Goal: Task Accomplishment & Management: Manage account settings

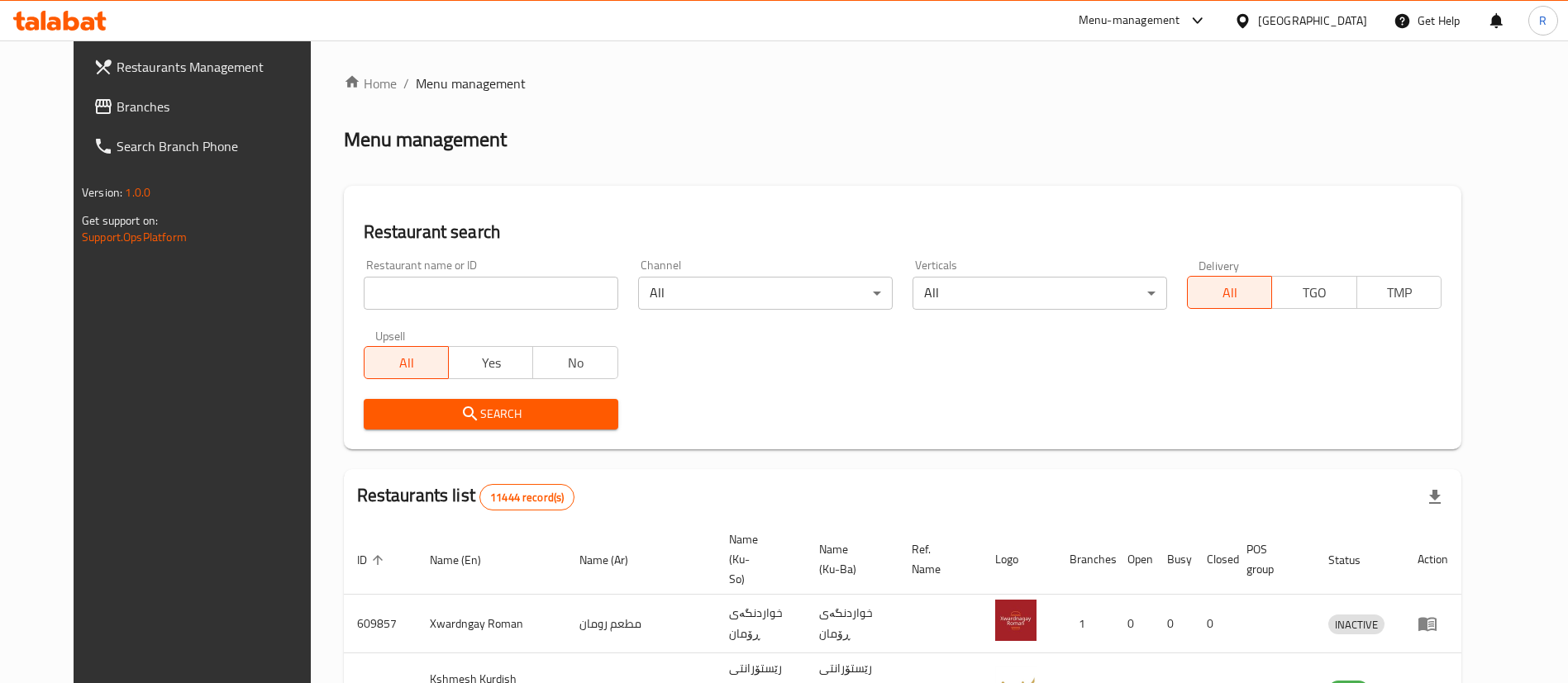
drag, startPoint x: 1076, startPoint y: 109, endPoint x: 1054, endPoint y: 95, distance: 26.1
drag, startPoint x: 1054, startPoint y: 95, endPoint x: 519, endPoint y: 292, distance: 570.1
click at [519, 292] on input "search" at bounding box center [492, 294] width 255 height 33
type input "pizza d"
click at [508, 408] on span "Search" at bounding box center [491, 413] width 228 height 20
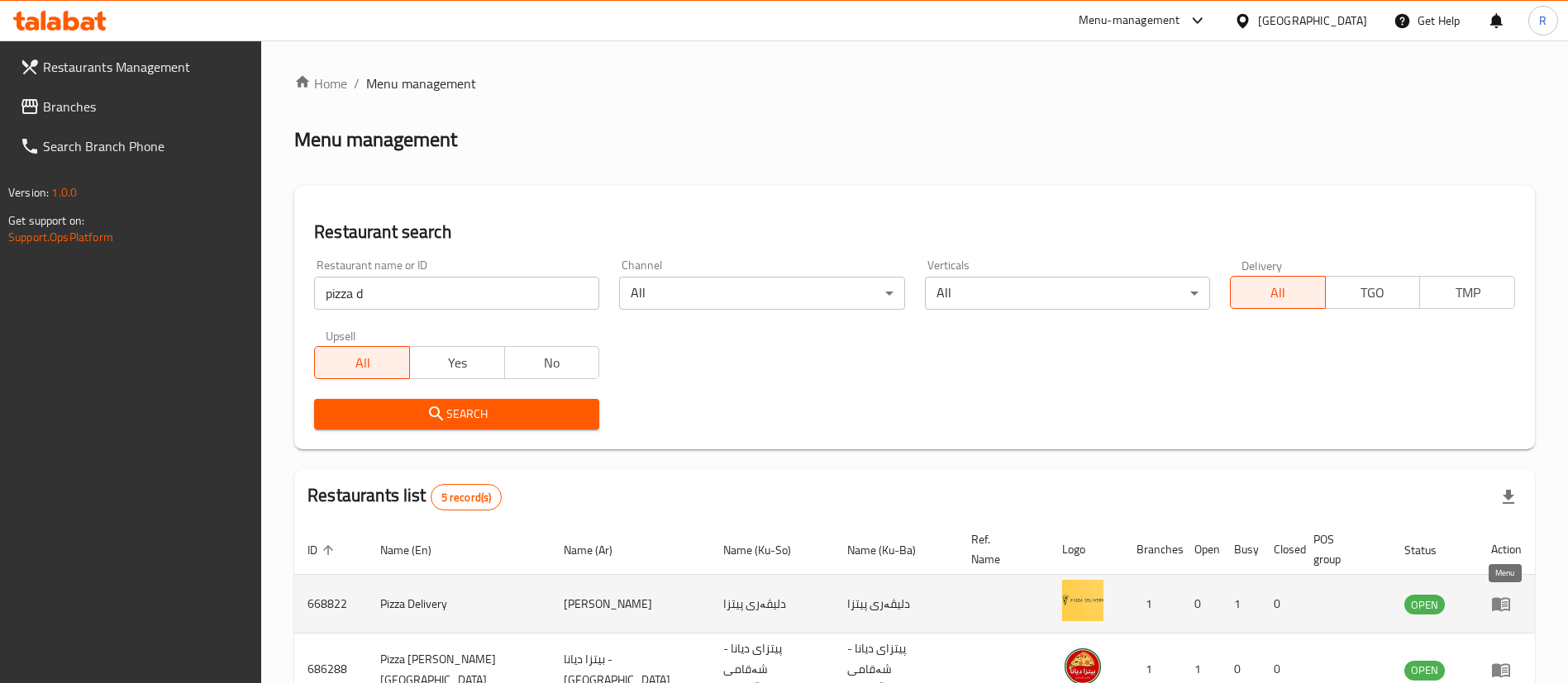
click at [1498, 600] on icon "enhanced table" at bounding box center [1501, 605] width 18 height 14
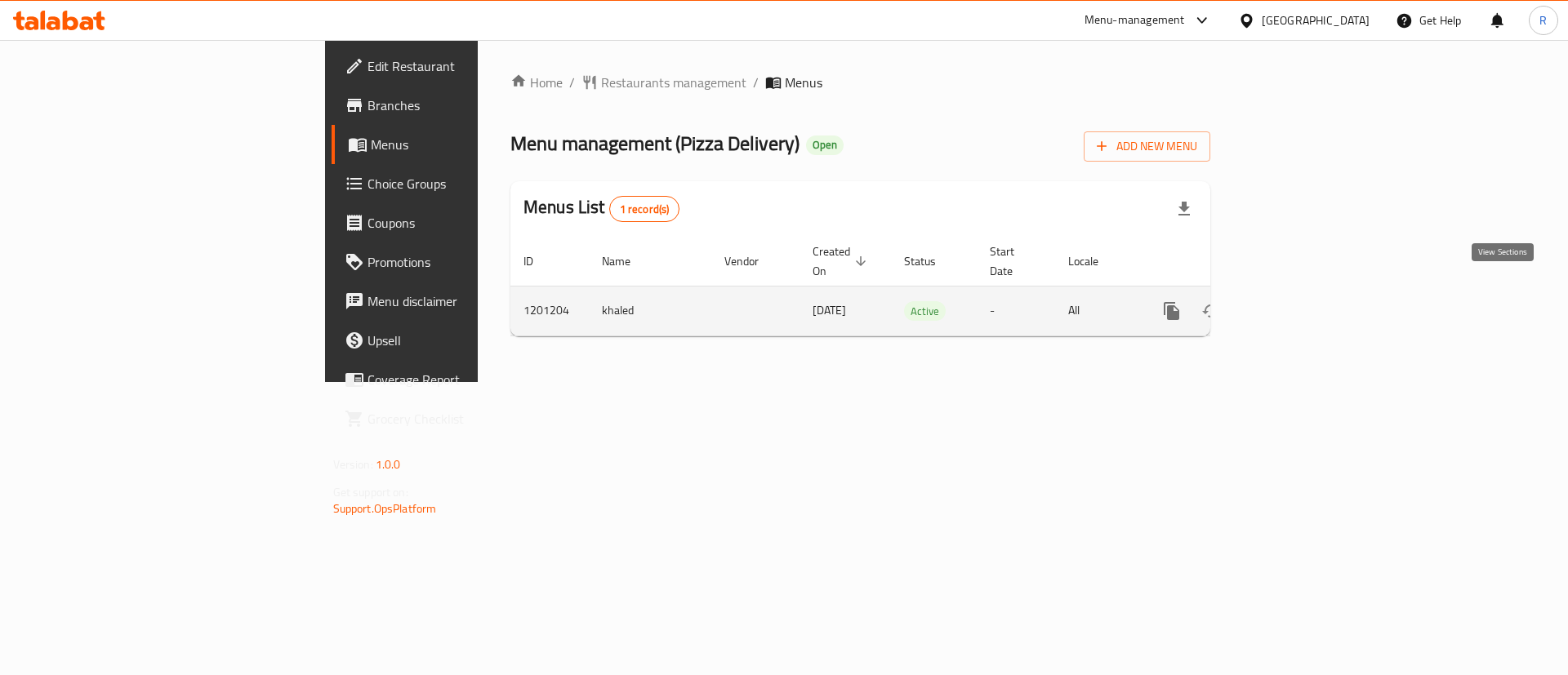
click at [1309, 291] on link "enhanced table" at bounding box center [1289, 311] width 39 height 39
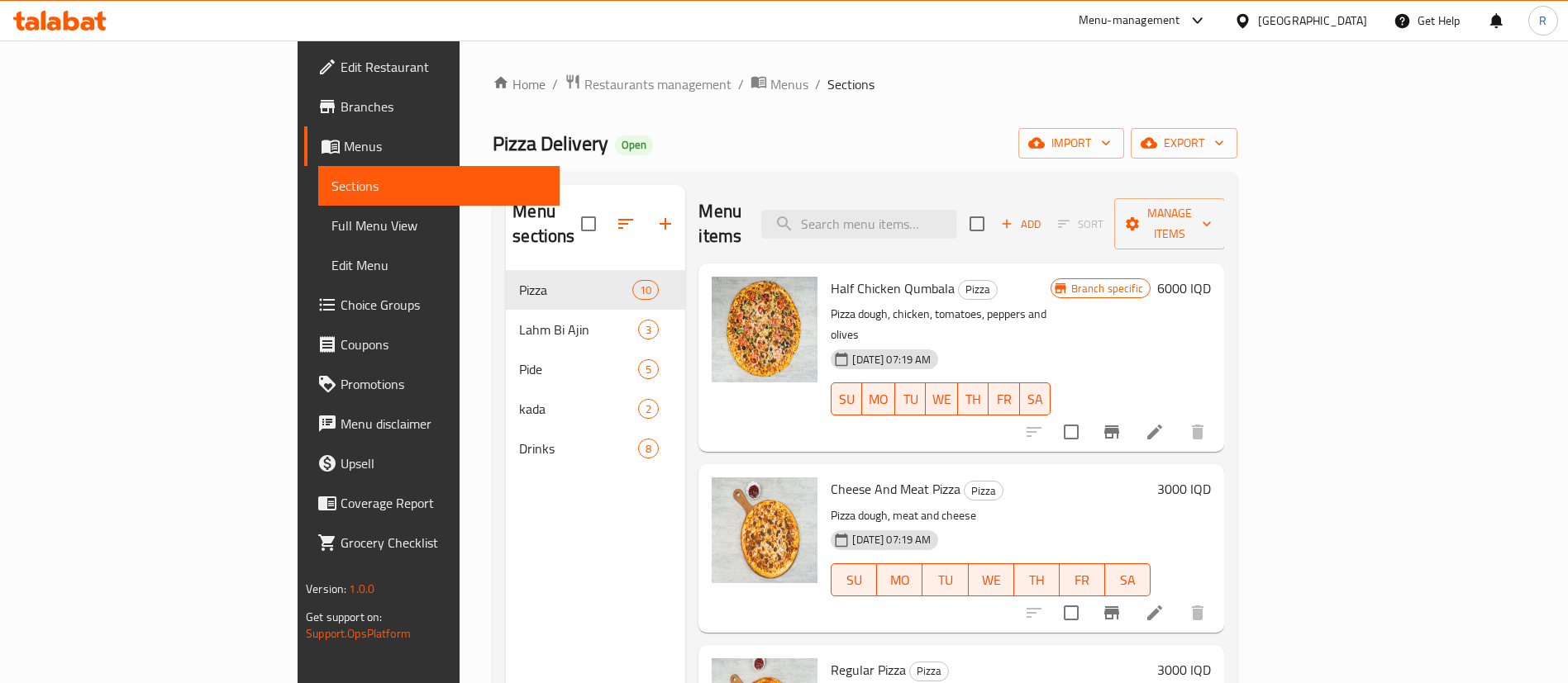
drag, startPoint x: 935, startPoint y: 103, endPoint x: 339, endPoint y: 736, distance: 869.4
drag, startPoint x: 339, startPoint y: 736, endPoint x: 974, endPoint y: 131, distance: 877.1
click at [974, 131] on div "Pizza Delivery Open import export" at bounding box center [864, 143] width 745 height 30
click at [837, 107] on div "Home / Restaurants management / Menus / Sections Pizza Delivery Open import exp…" at bounding box center [864, 478] width 745 height 809
click at [783, 95] on div "Home / Restaurants management / Menus / Sections Pizza Delivery Open import exp…" at bounding box center [864, 478] width 745 height 809
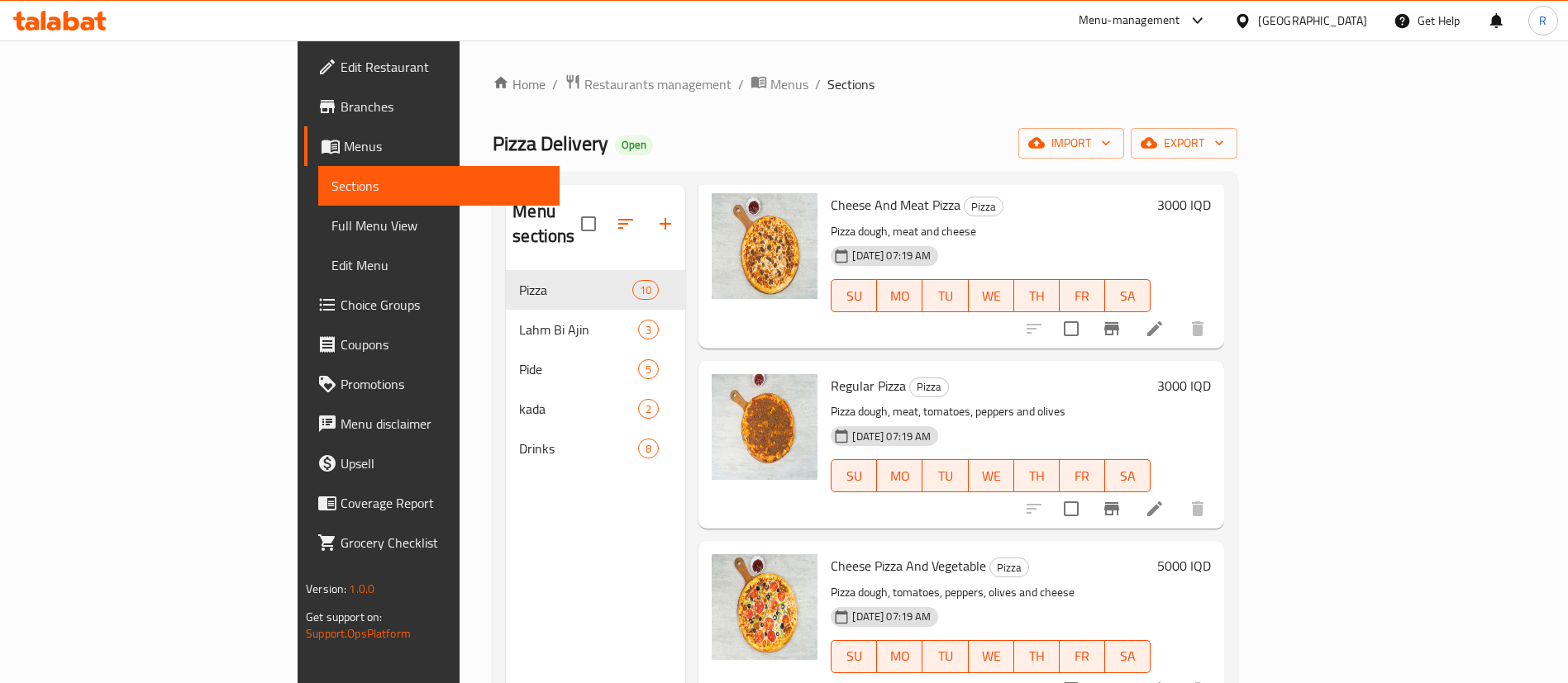
scroll to position [248, 0]
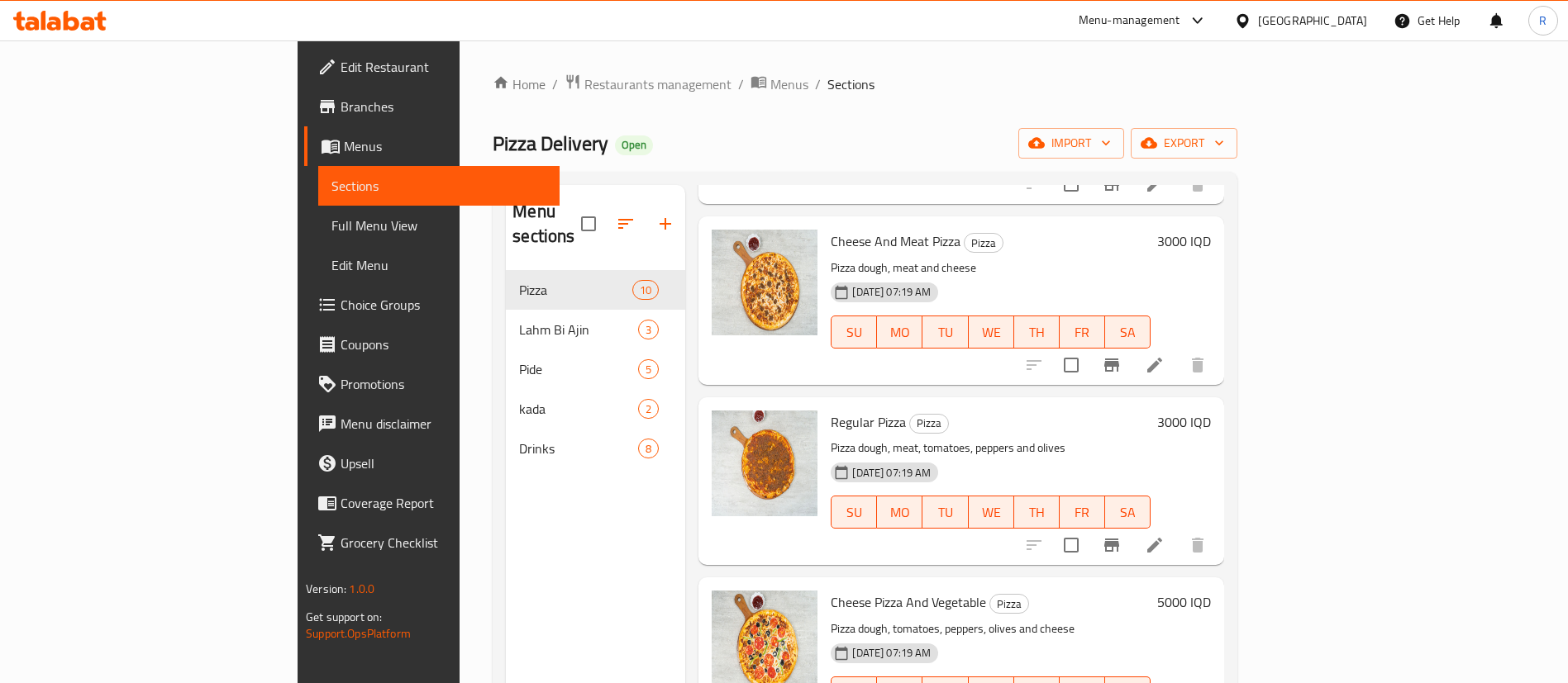
click at [1211, 411] on h6 "3000 IQD" at bounding box center [1184, 422] width 54 height 23
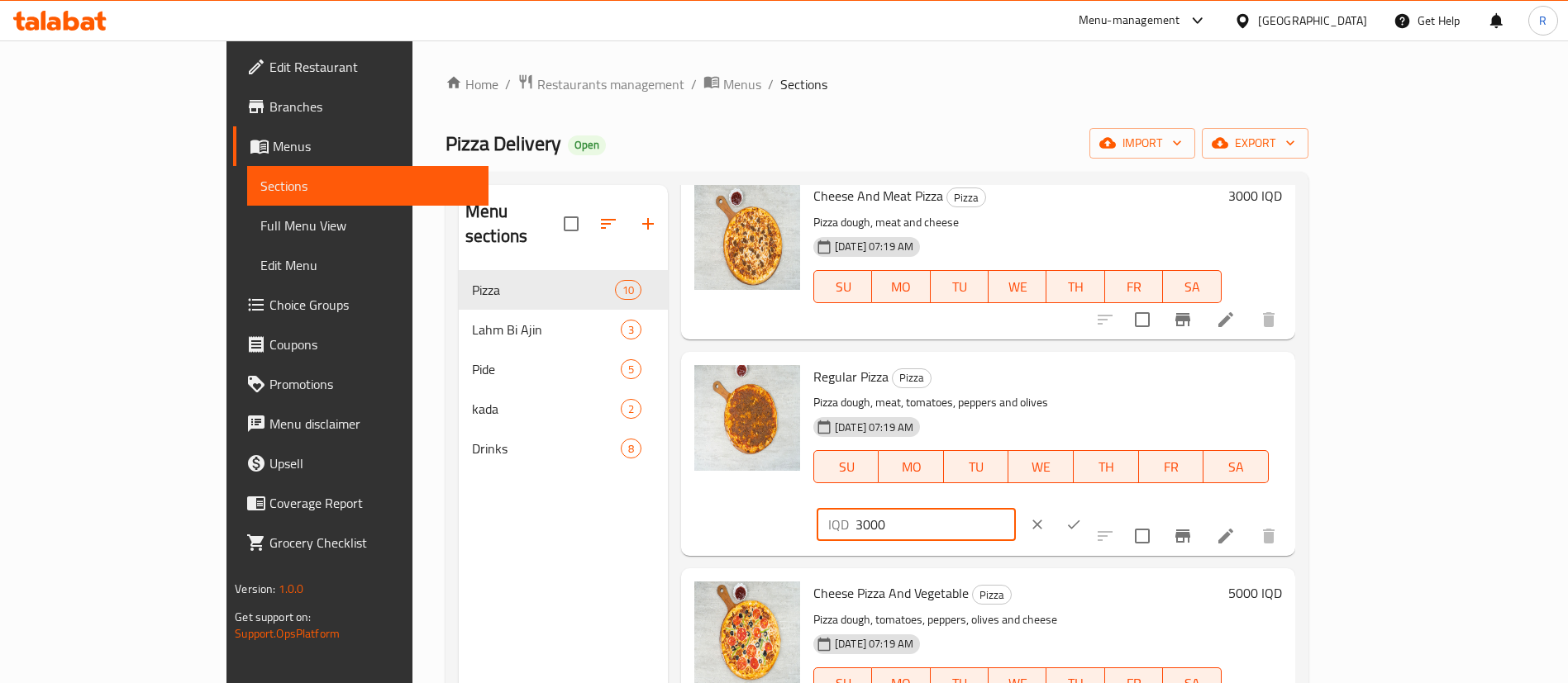
drag, startPoint x: 1271, startPoint y: 380, endPoint x: 1247, endPoint y: 387, distance: 25.0
click at [1016, 508] on div "IQD 3000 ​" at bounding box center [916, 524] width 200 height 33
type input "4000"
click at [1082, 517] on icon "ok" at bounding box center [1074, 524] width 17 height 17
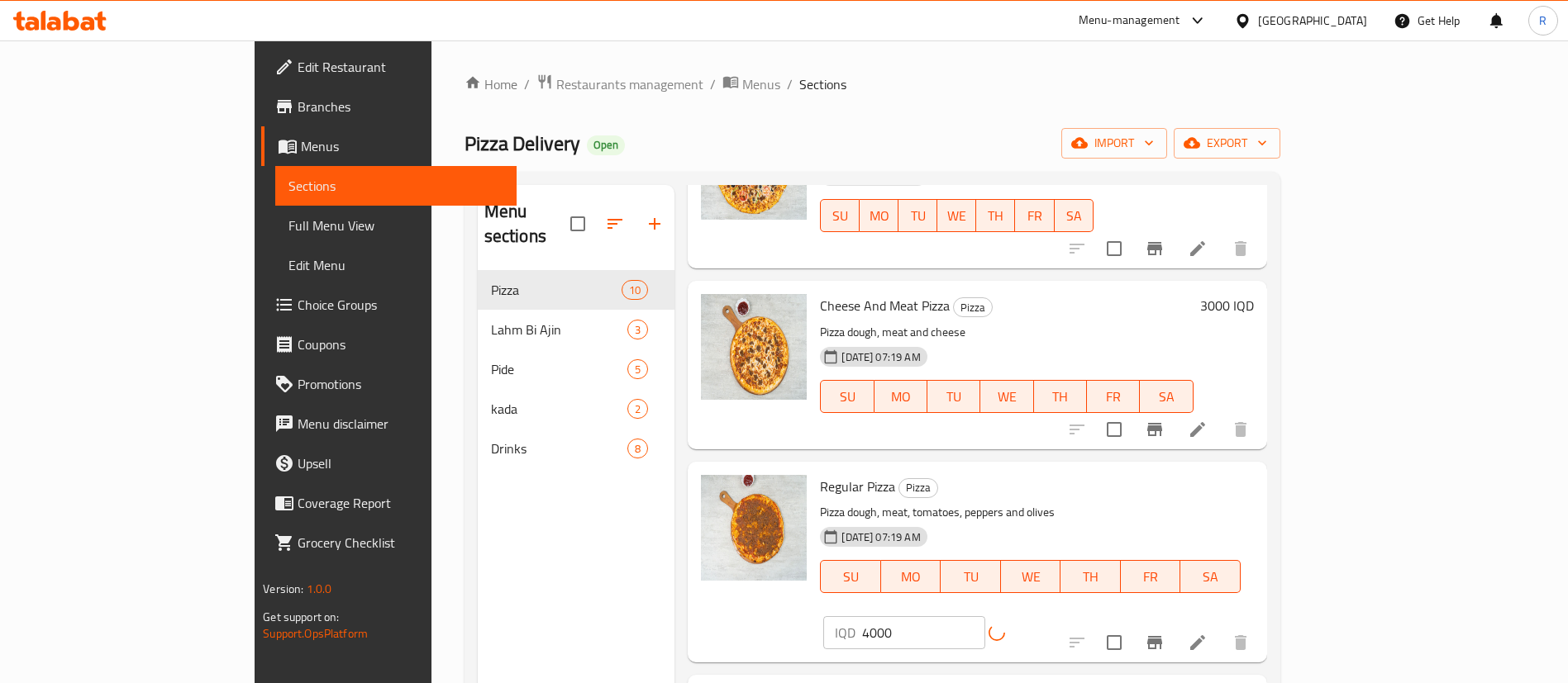
scroll to position [124, 0]
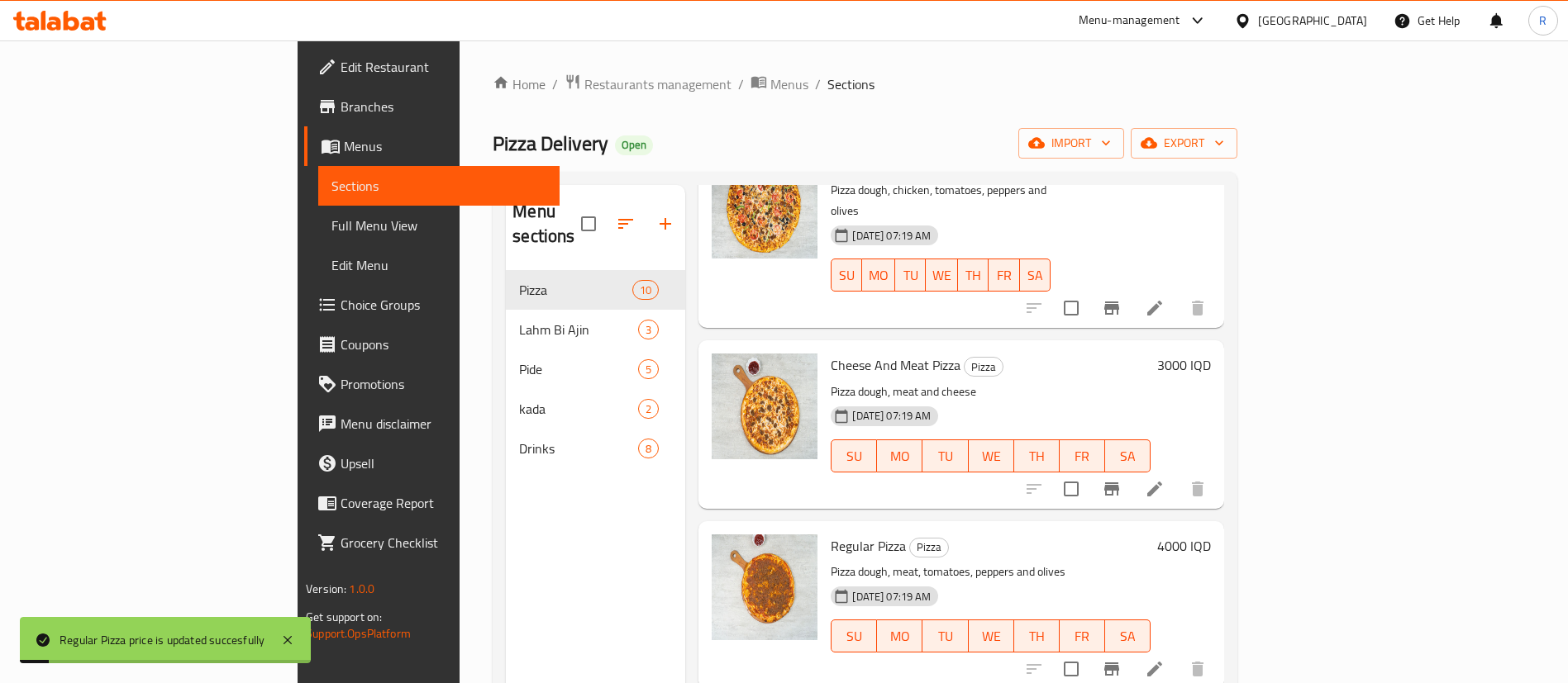
click at [1211, 354] on h6 "3000 IQD" at bounding box center [1184, 366] width 54 height 23
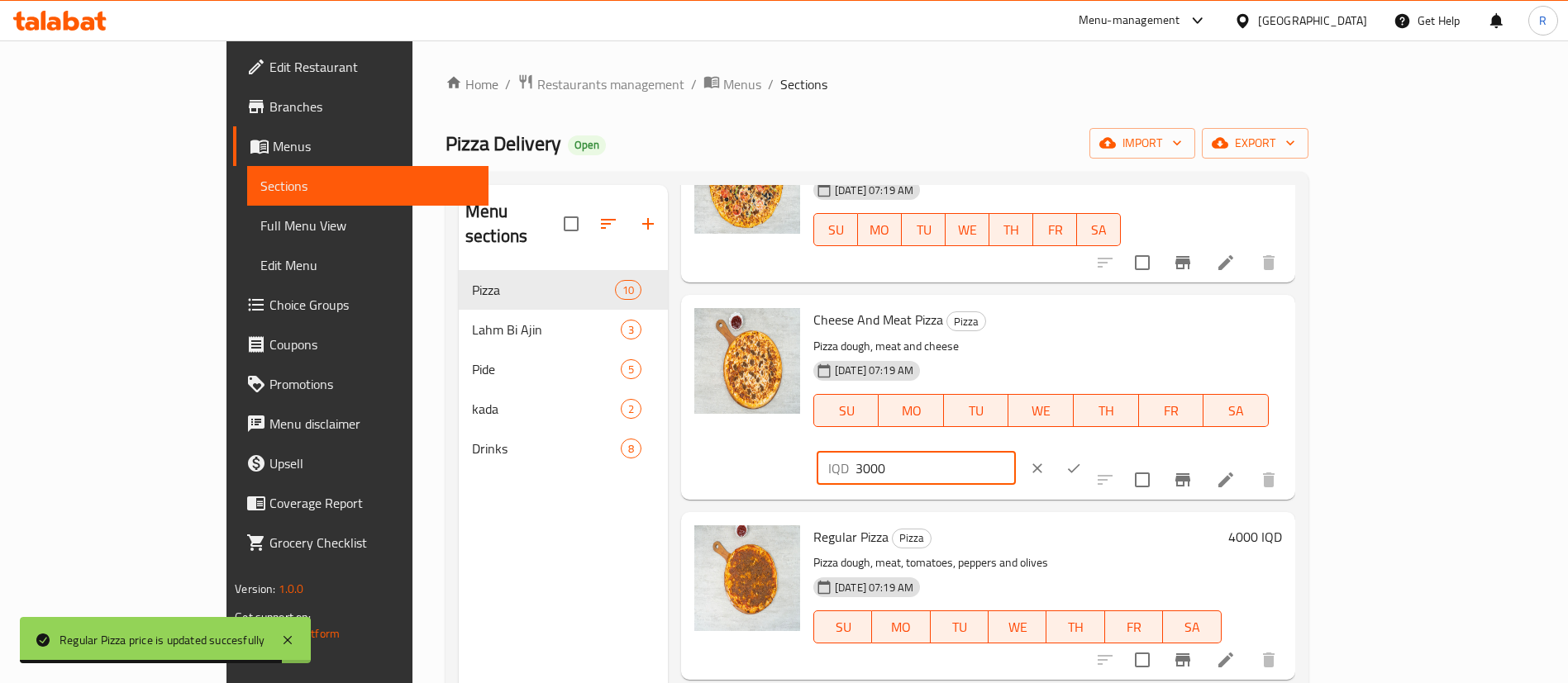
drag, startPoint x: 1271, startPoint y: 325, endPoint x: 1202, endPoint y: 326, distance: 69.0
click at [1202, 326] on div "Cheese And Meat Pizza Pizza Pizza dough, meat and cheese [DATE] 07:19 AM SU MO …" at bounding box center [1047, 397] width 482 height 191
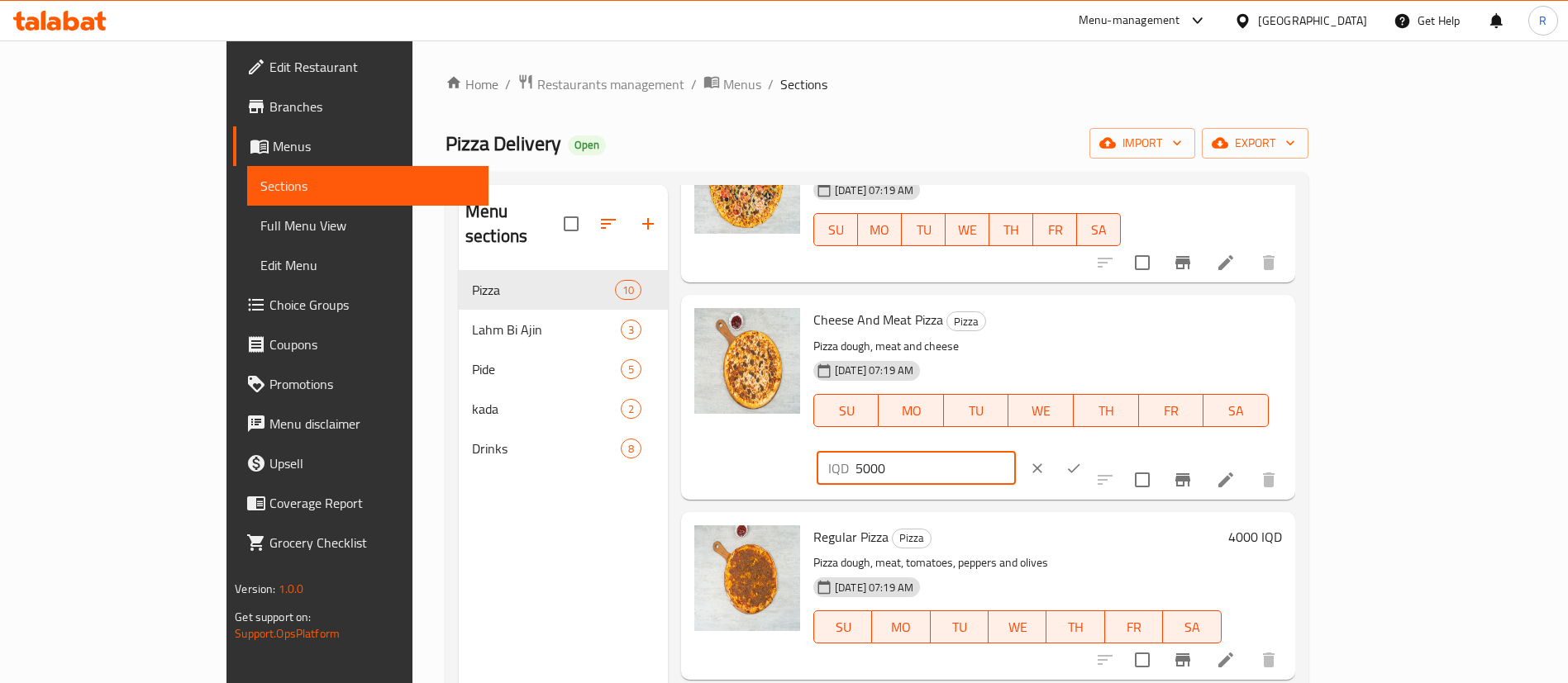
type input "5000"
click at [1082, 460] on icon "ok" at bounding box center [1074, 468] width 17 height 17
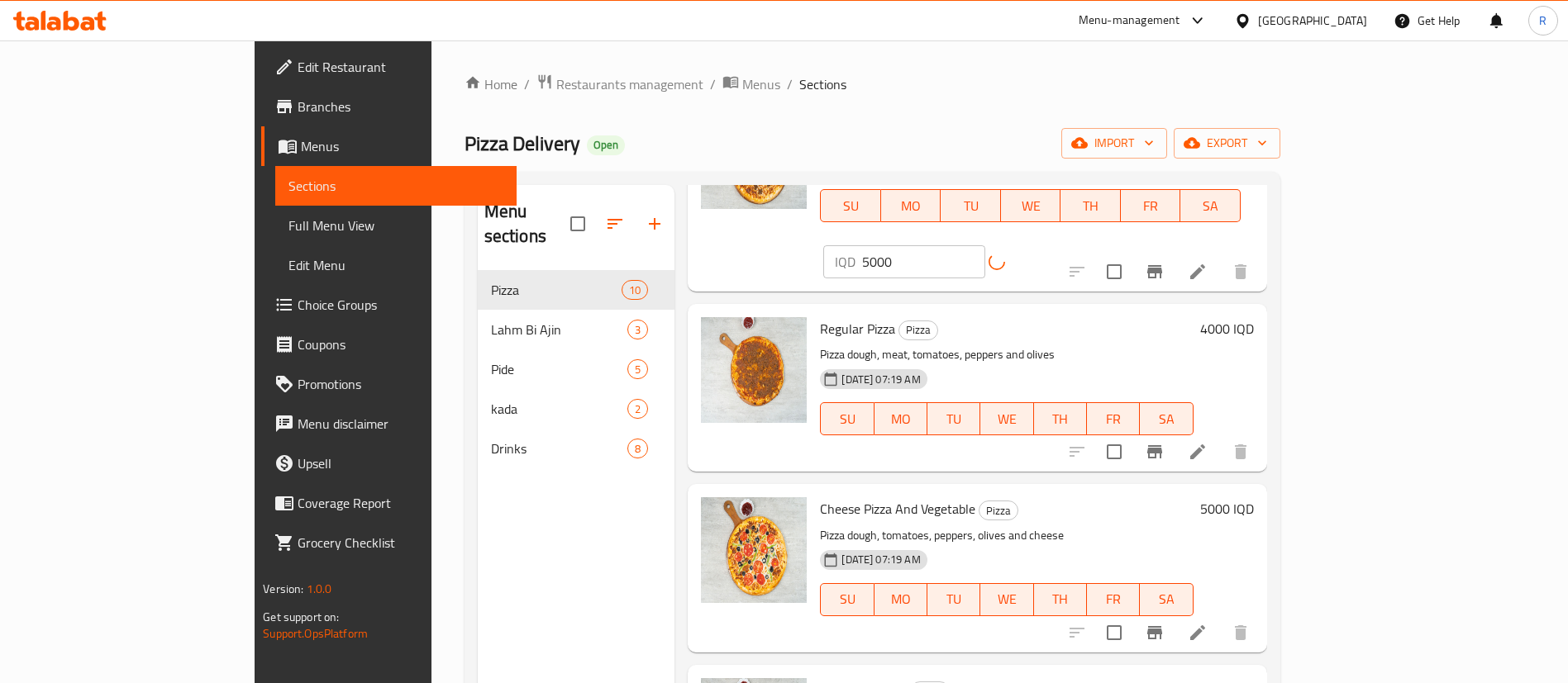
scroll to position [372, 0]
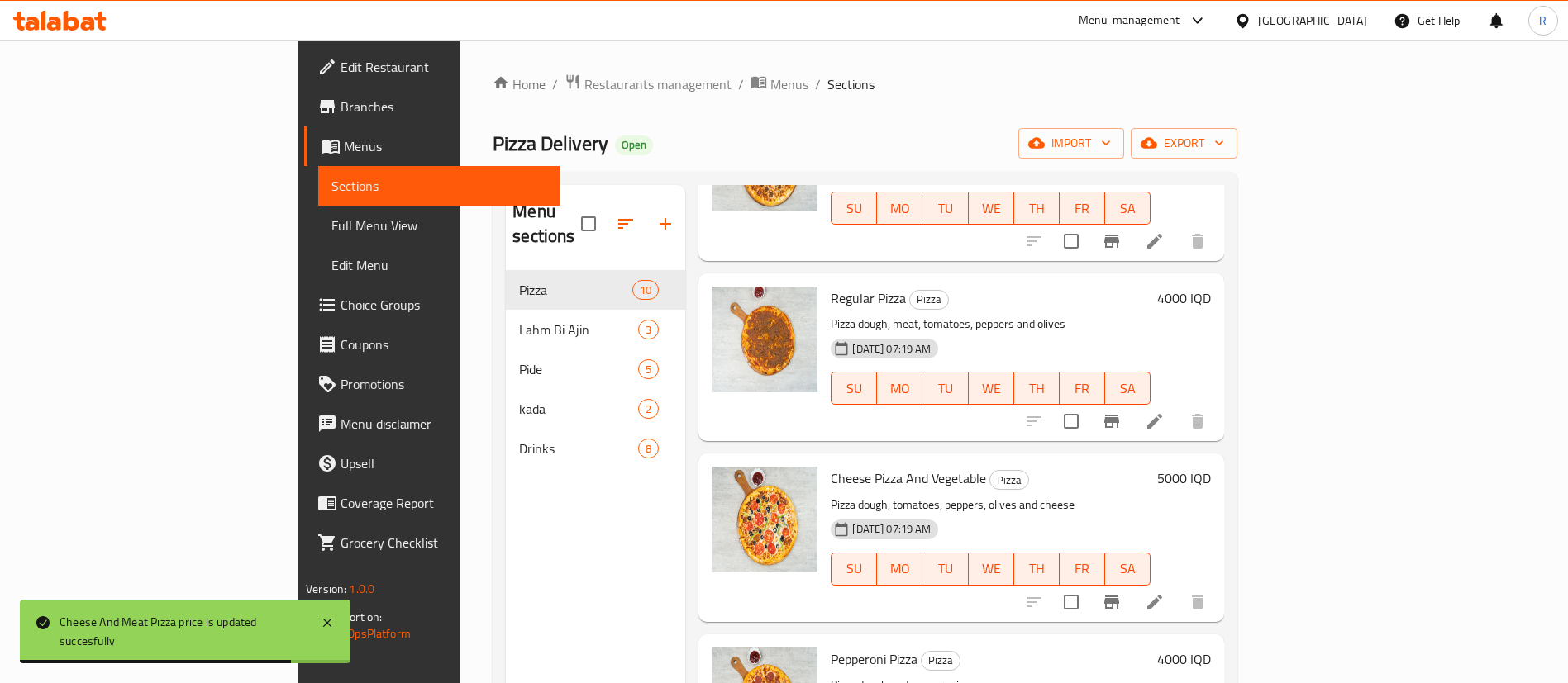
click at [1211, 467] on h6 "5000 IQD" at bounding box center [1184, 479] width 54 height 23
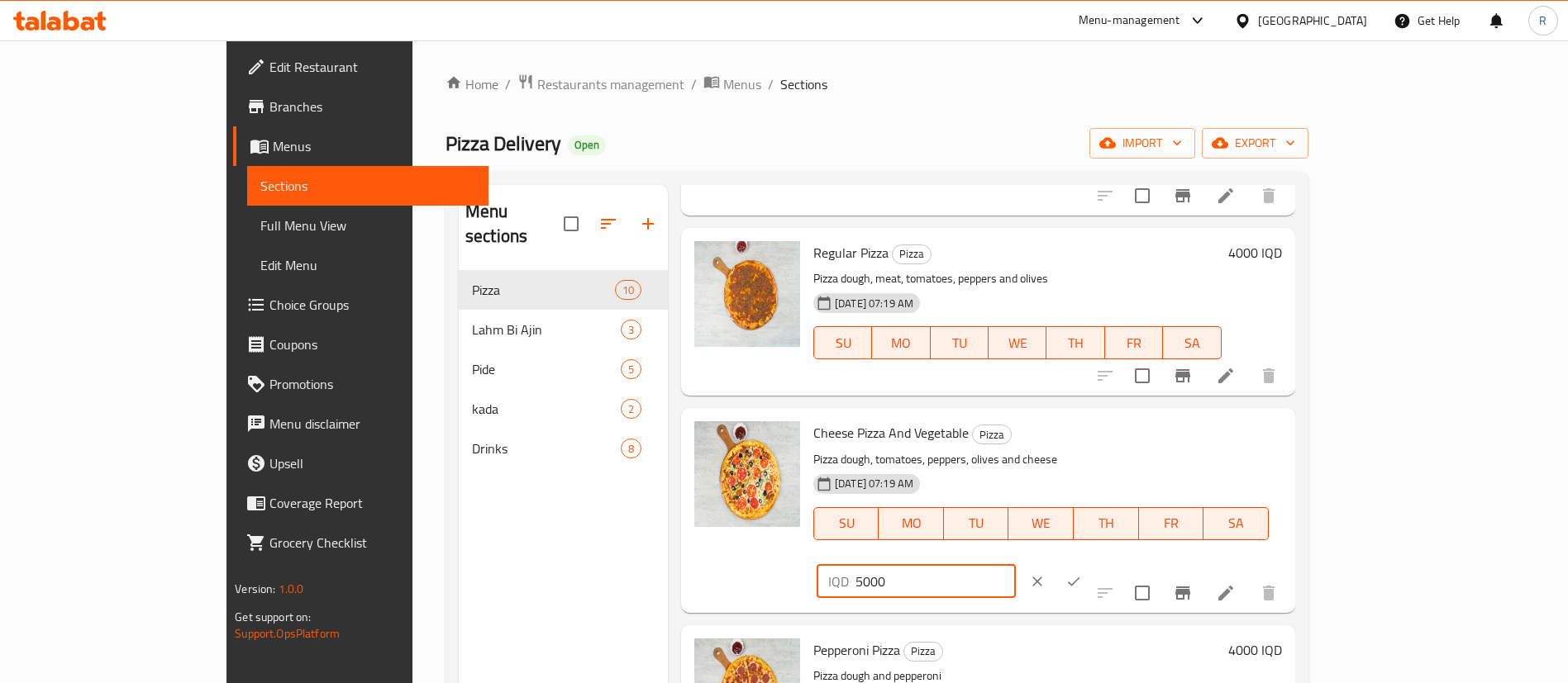
drag, startPoint x: 1271, startPoint y: 441, endPoint x: 1193, endPoint y: 442, distance: 78.0
click at [1193, 442] on div "Cheese Pizza And Vegetable Pizza Pizza dough, tomatoes, peppers, olives and che…" at bounding box center [1047, 510] width 482 height 191
type input "6000"
drag, startPoint x: 1455, startPoint y: 438, endPoint x: 1455, endPoint y: 448, distance: 10.0
click at [1082, 573] on icon "ok" at bounding box center [1074, 581] width 17 height 17
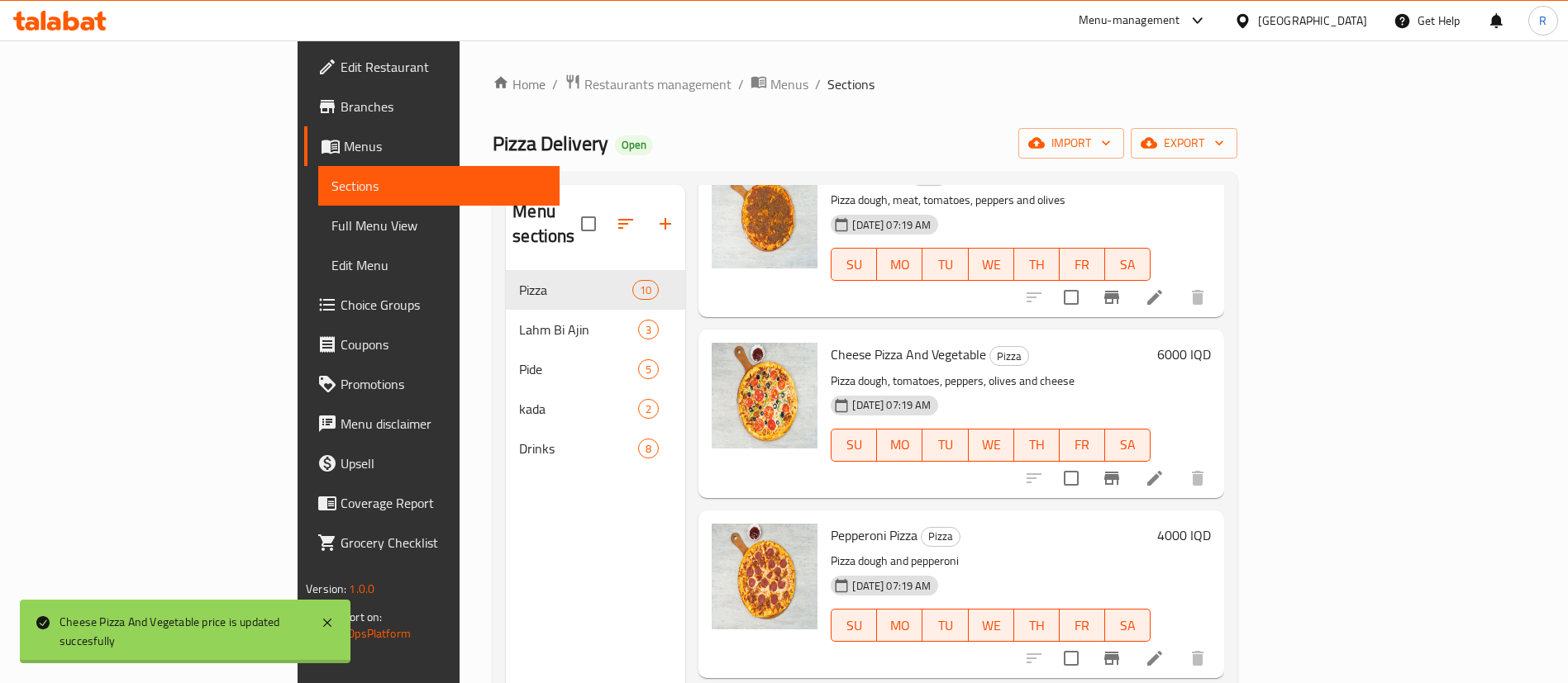
scroll to position [620, 0]
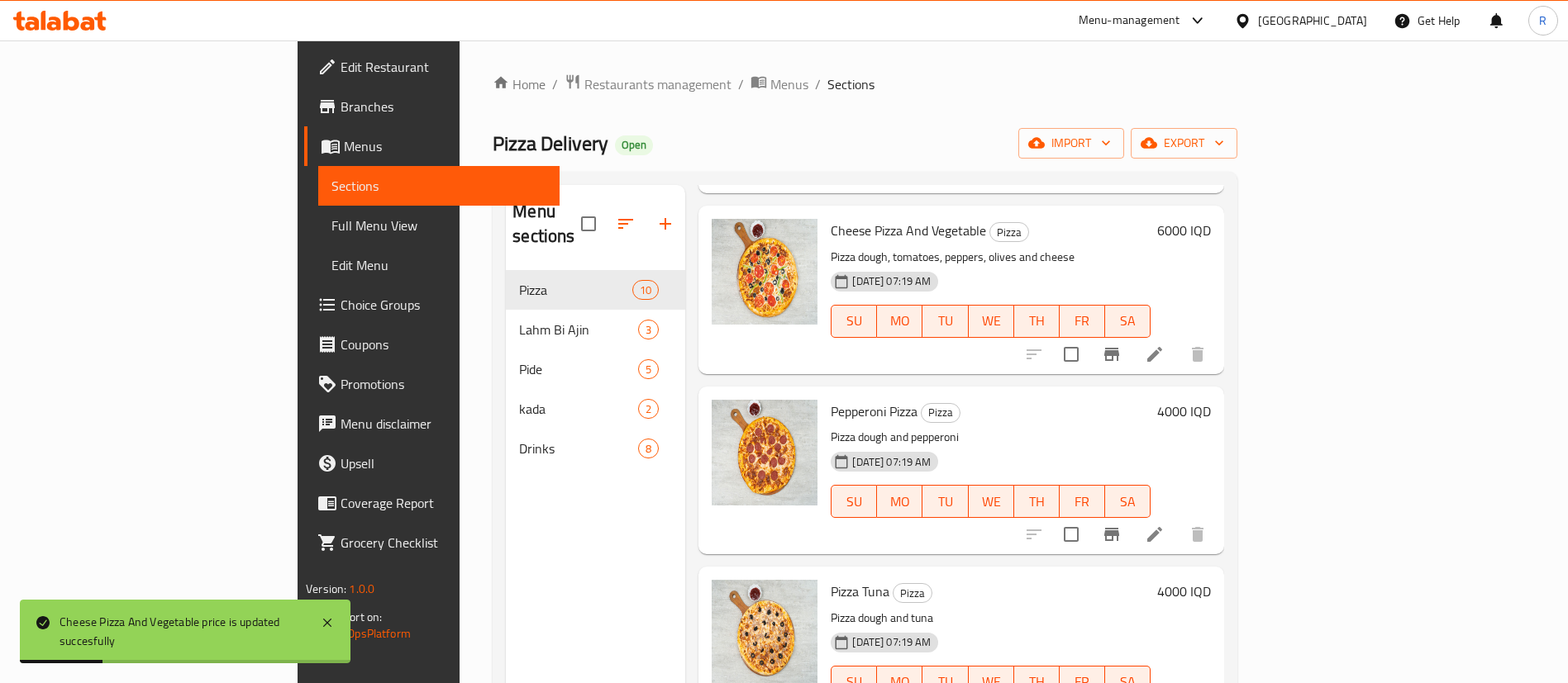
click at [1211, 400] on h6 "4000 IQD" at bounding box center [1184, 412] width 54 height 23
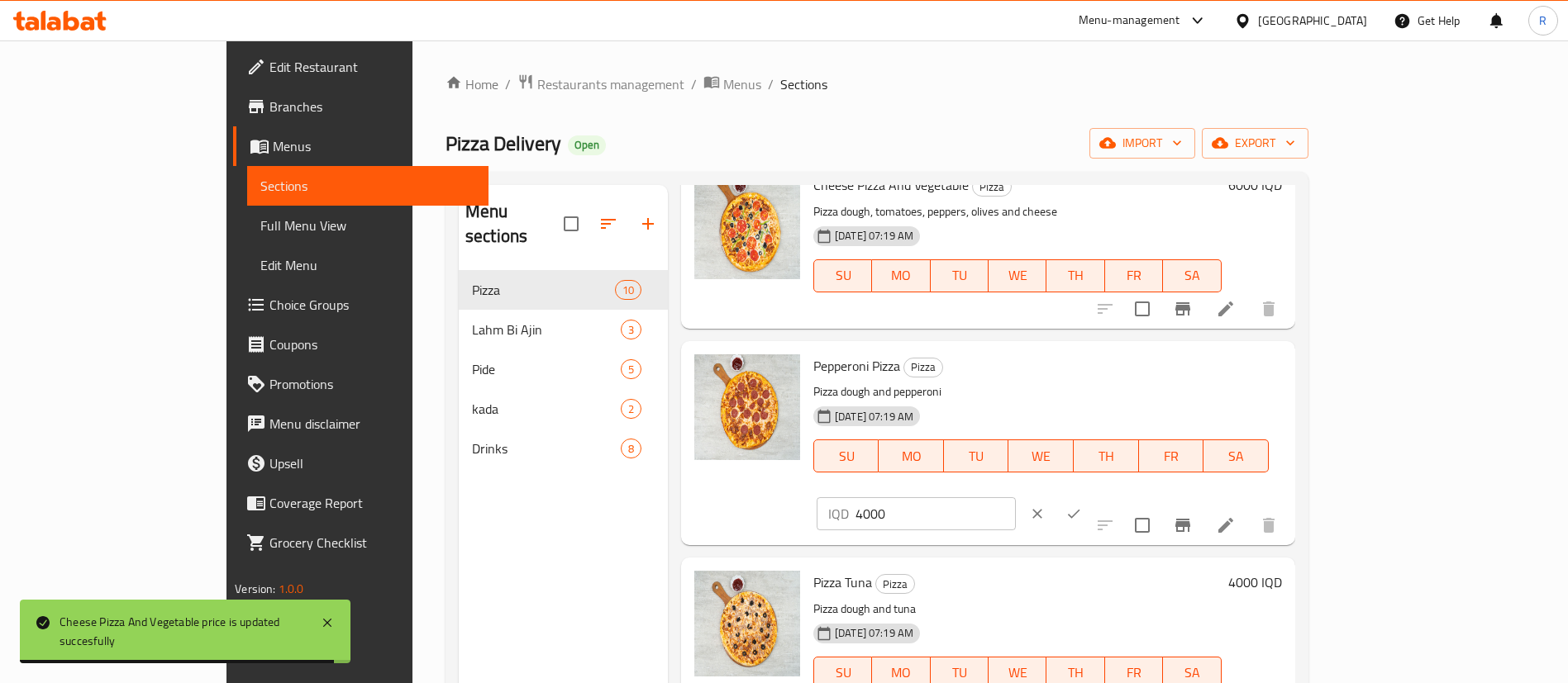
drag, startPoint x: 1421, startPoint y: 383, endPoint x: 1386, endPoint y: 408, distance: 43.0
click at [1056, 496] on button "clear" at bounding box center [1037, 514] width 36 height 36
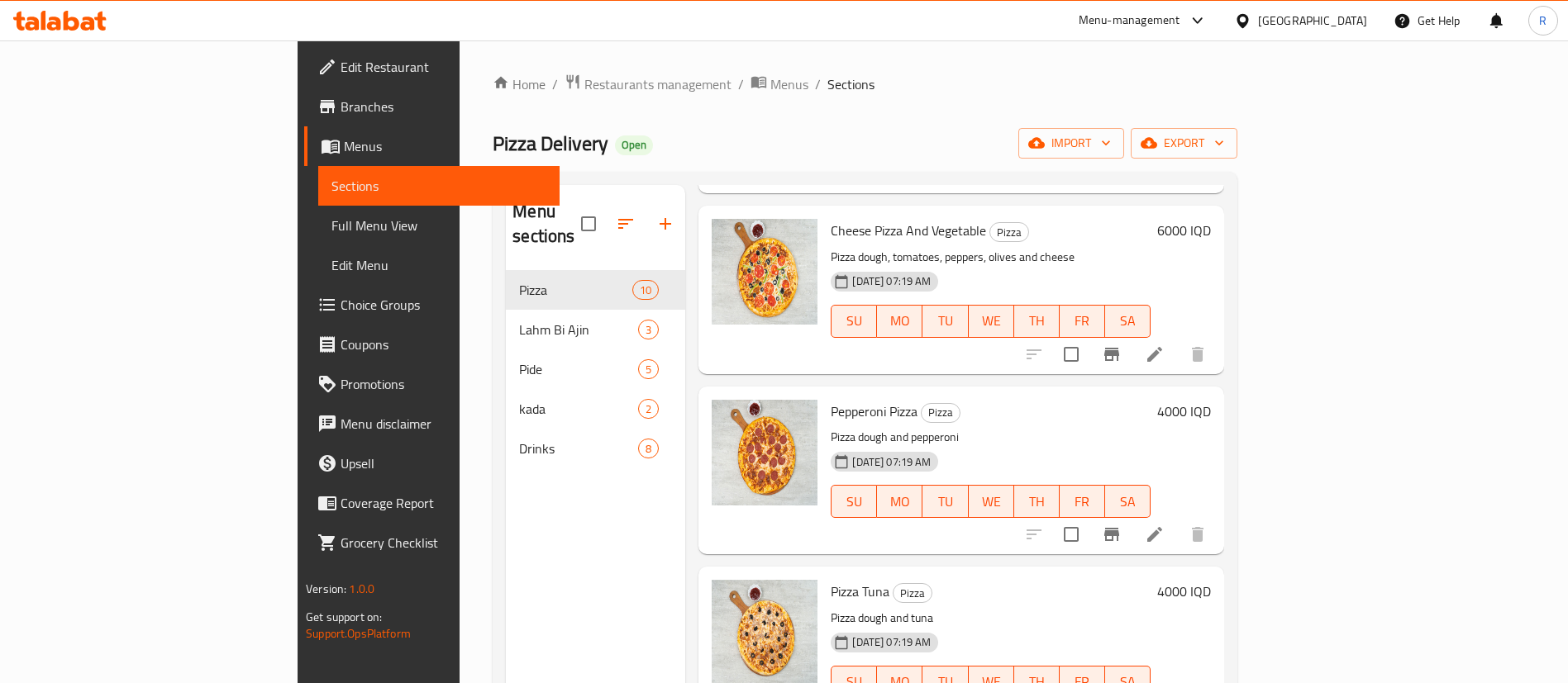
scroll to position [868, 0]
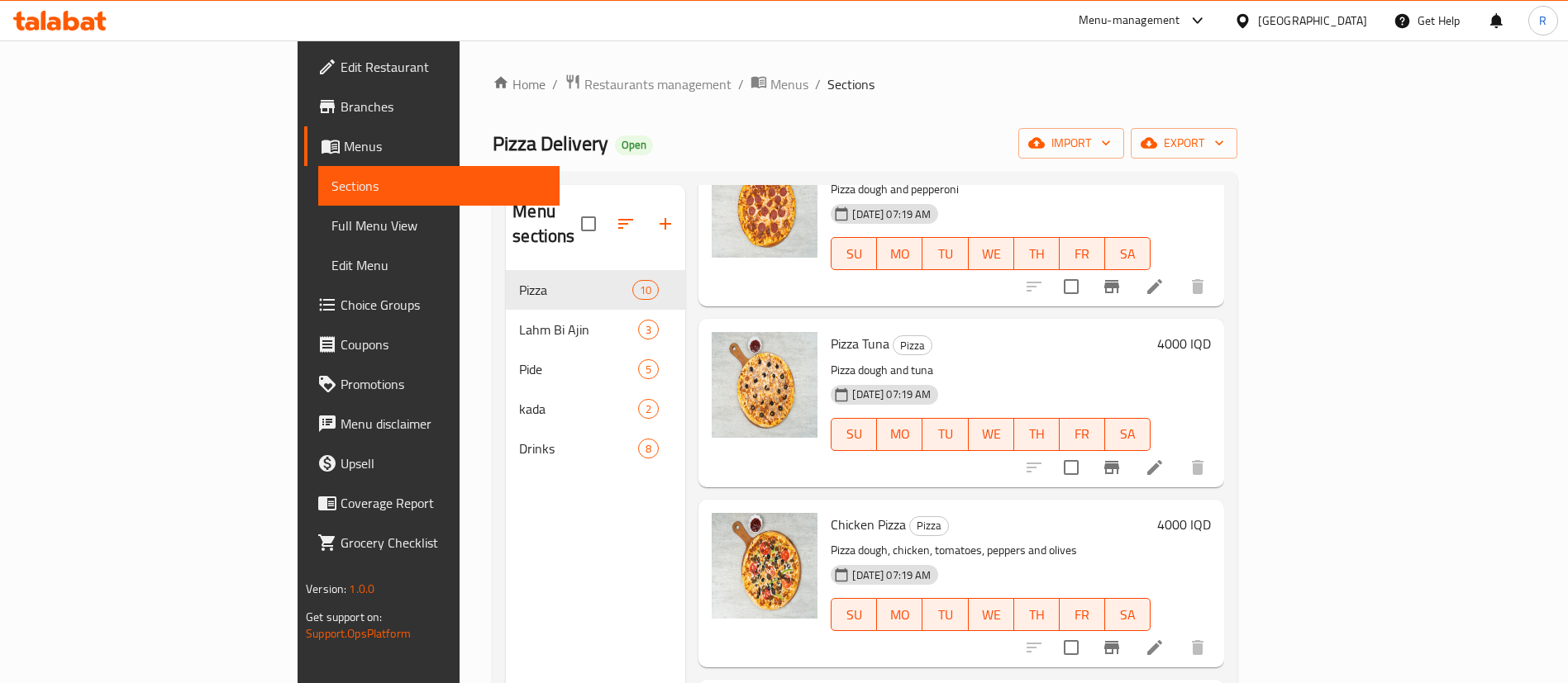
click at [1211, 332] on h6 "4000 IQD" at bounding box center [1184, 343] width 54 height 23
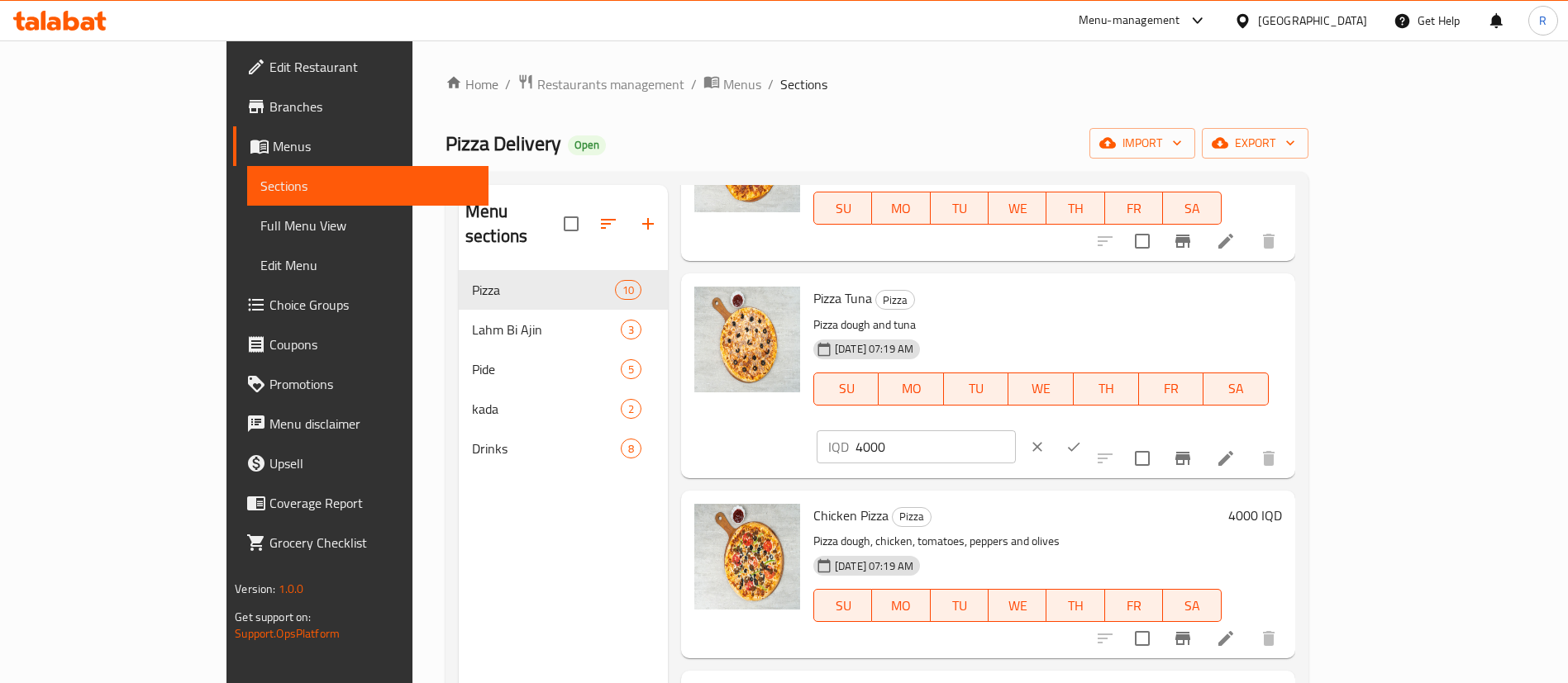
click at [1222, 531] on p "Pizza dough, chicken, tomatoes, peppers and olives" at bounding box center [1018, 541] width 409 height 20
click at [1045, 439] on icon "clear" at bounding box center [1037, 447] width 17 height 17
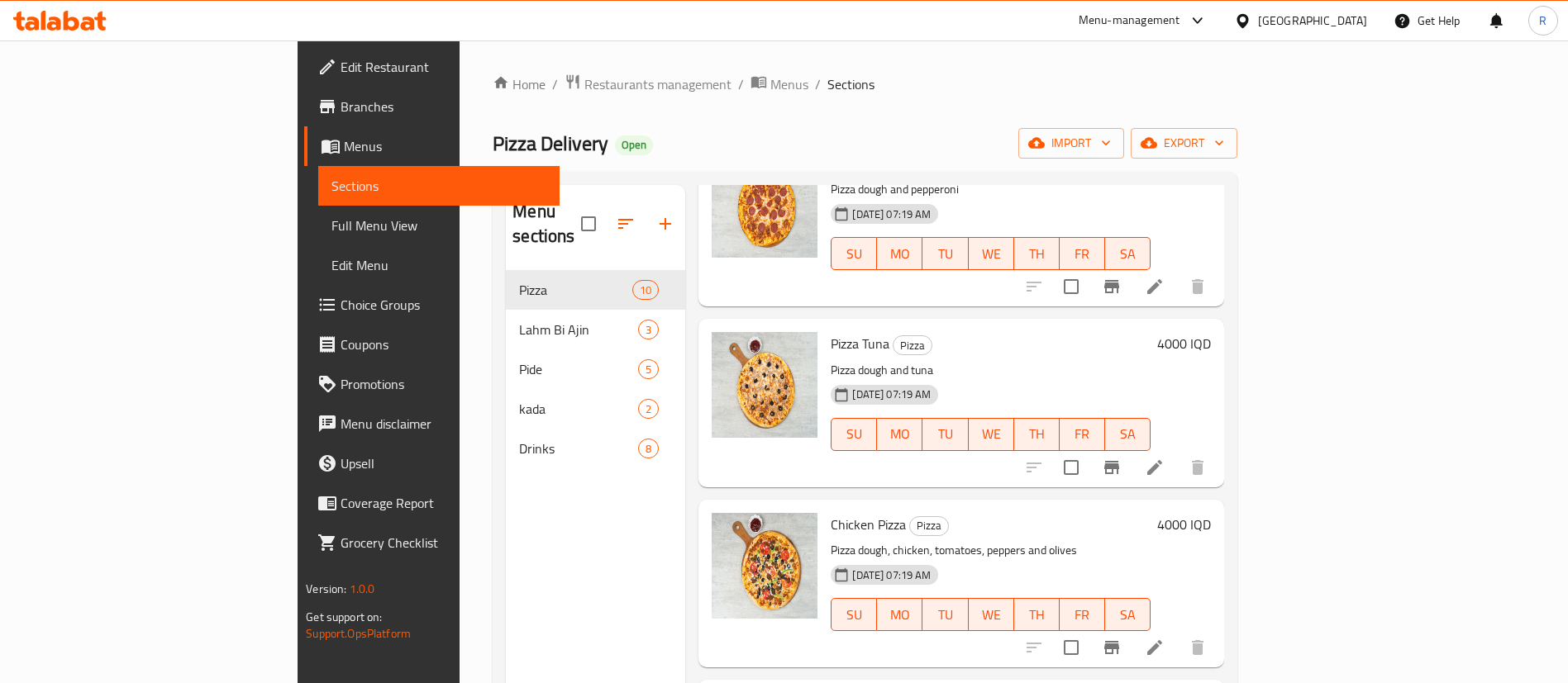
scroll to position [991, 0]
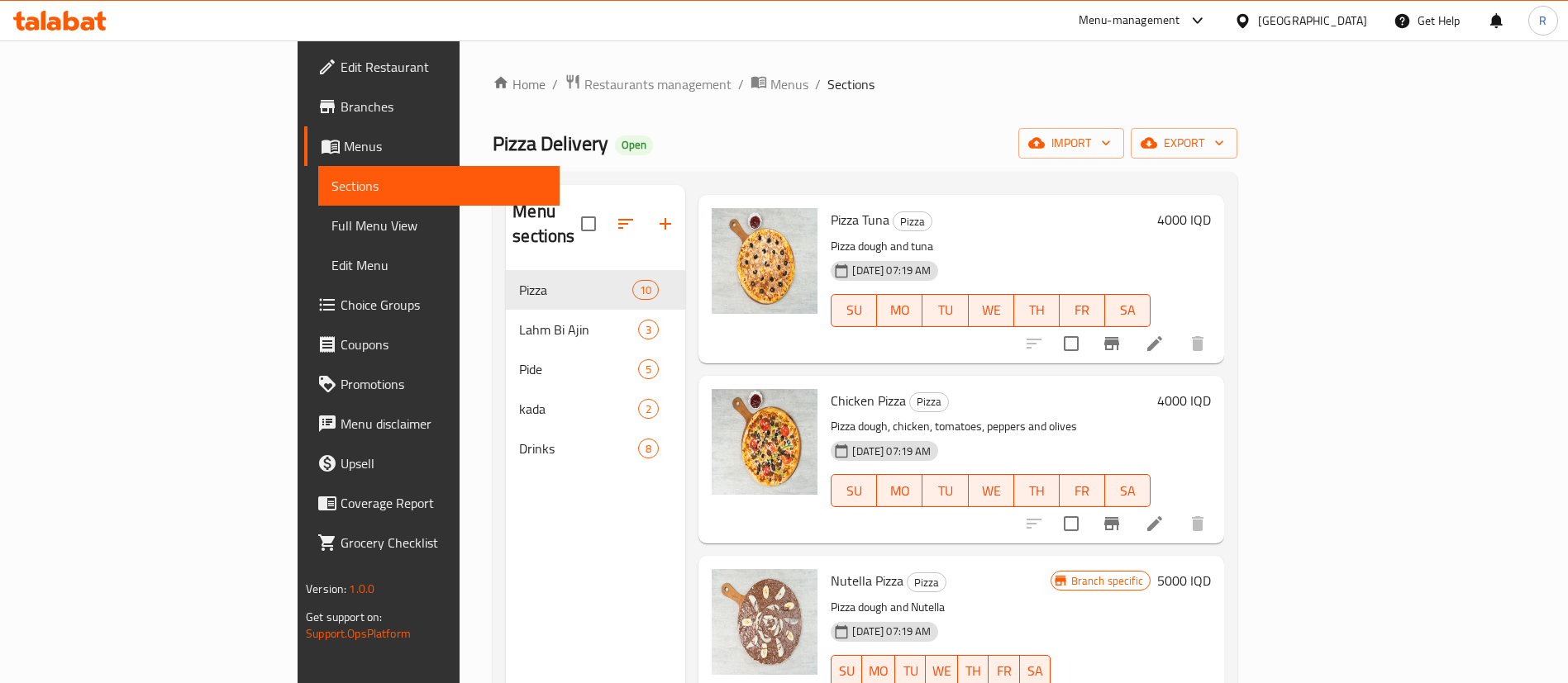
click at [1211, 389] on h6 "4000 IQD" at bounding box center [1184, 401] width 54 height 23
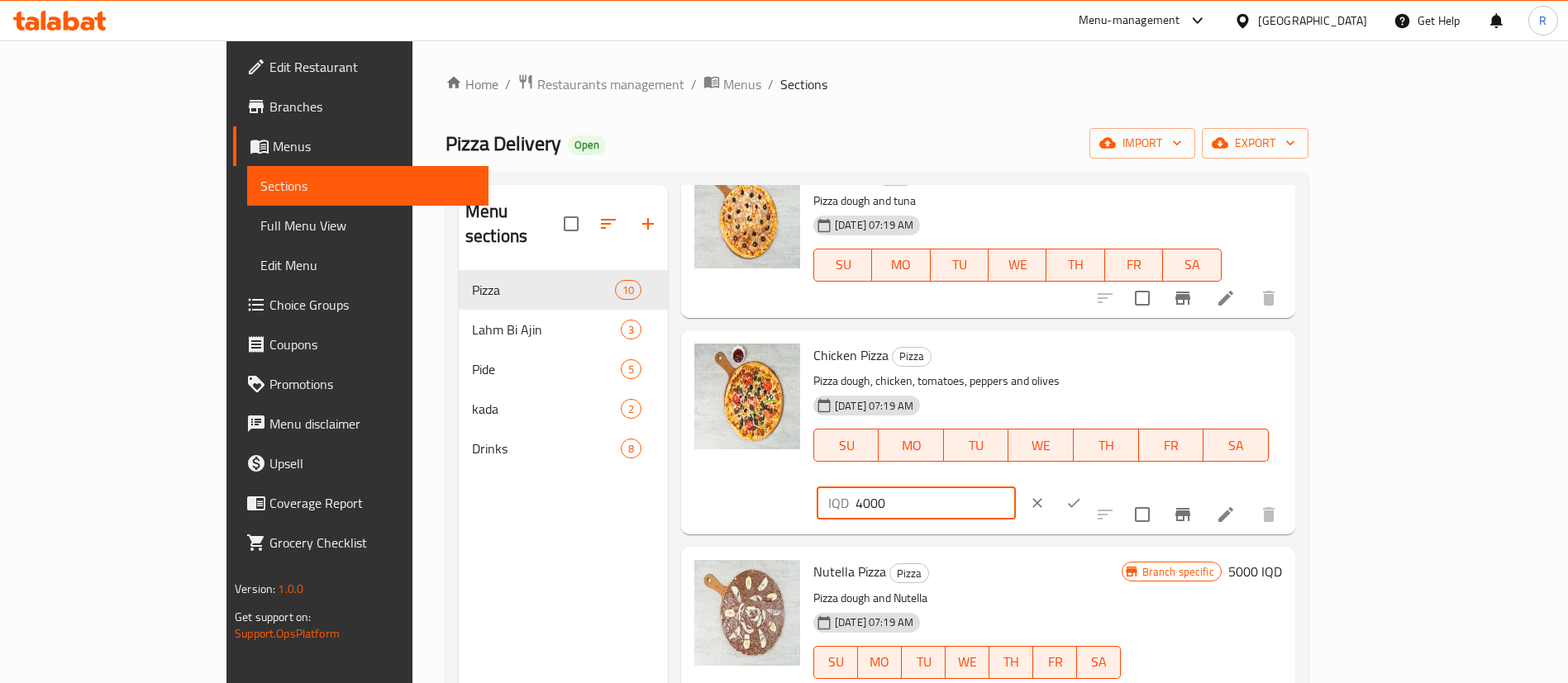
click at [1171, 378] on div "Chicken Pizza Pizza Pizza dough, chicken, tomatoes, peppers and olives [DATE] 0…" at bounding box center [1047, 433] width 482 height 191
type input "5000"
drag, startPoint x: 1456, startPoint y: 361, endPoint x: 1430, endPoint y: 404, distance: 50.2
click at [1082, 495] on icon "ok" at bounding box center [1074, 503] width 17 height 17
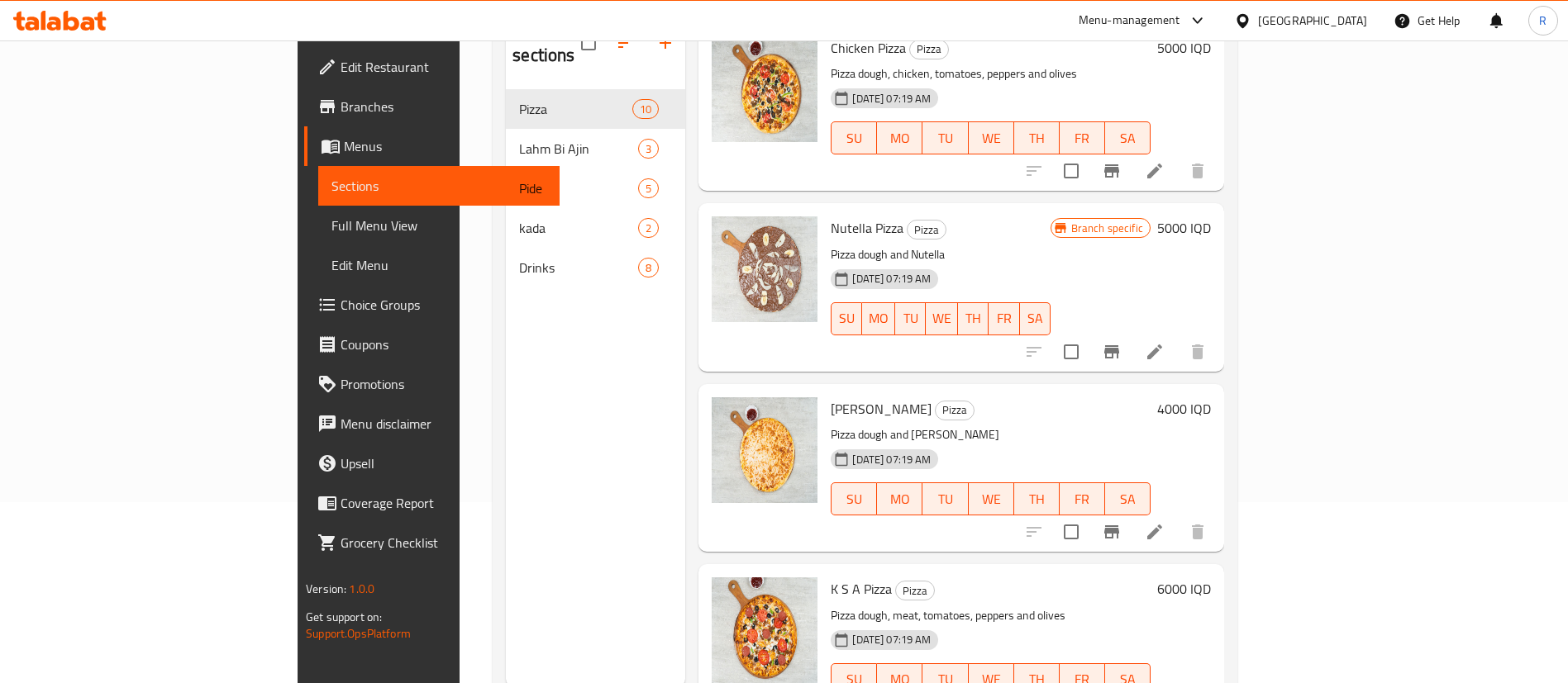
scroll to position [232, 0]
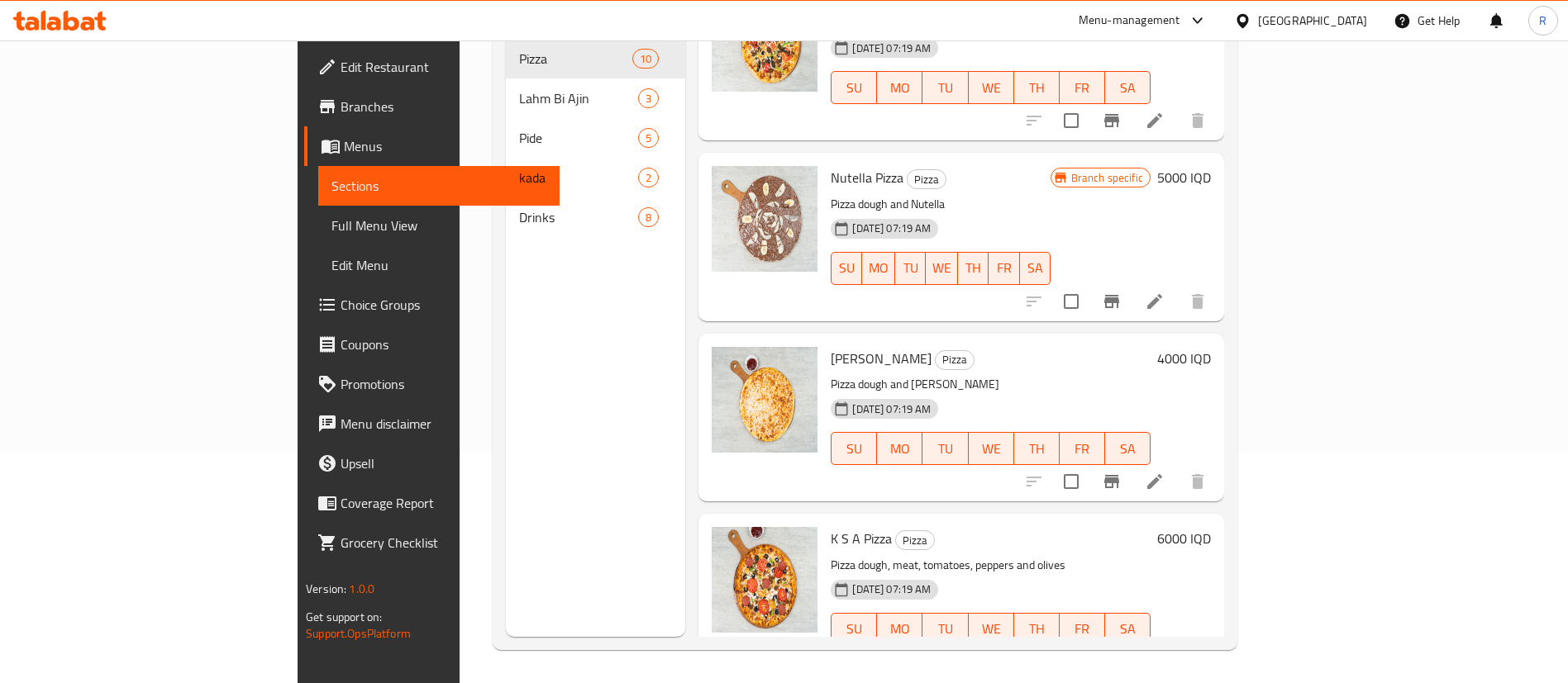
click at [1211, 347] on h6 "4000 IQD" at bounding box center [1184, 359] width 54 height 23
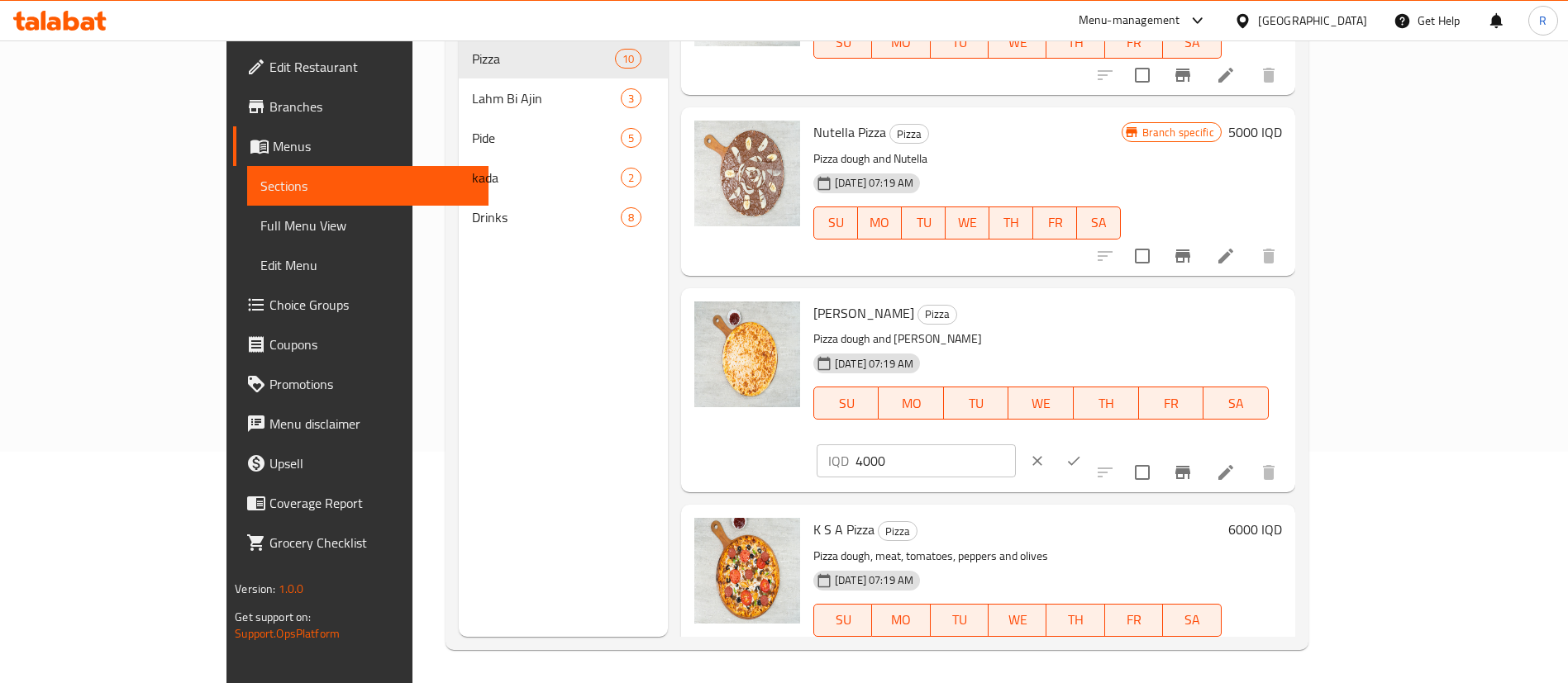
drag, startPoint x: 1279, startPoint y: 323, endPoint x: 1170, endPoint y: 327, distance: 109.1
click at [1170, 327] on div "Margherita Pizza Pizza Pizza dough and margherita [DATE] 07:19 AM SU MO TU WE T…" at bounding box center [1047, 390] width 482 height 191
type input "5000"
click at [1082, 452] on icon "ok" at bounding box center [1074, 460] width 17 height 17
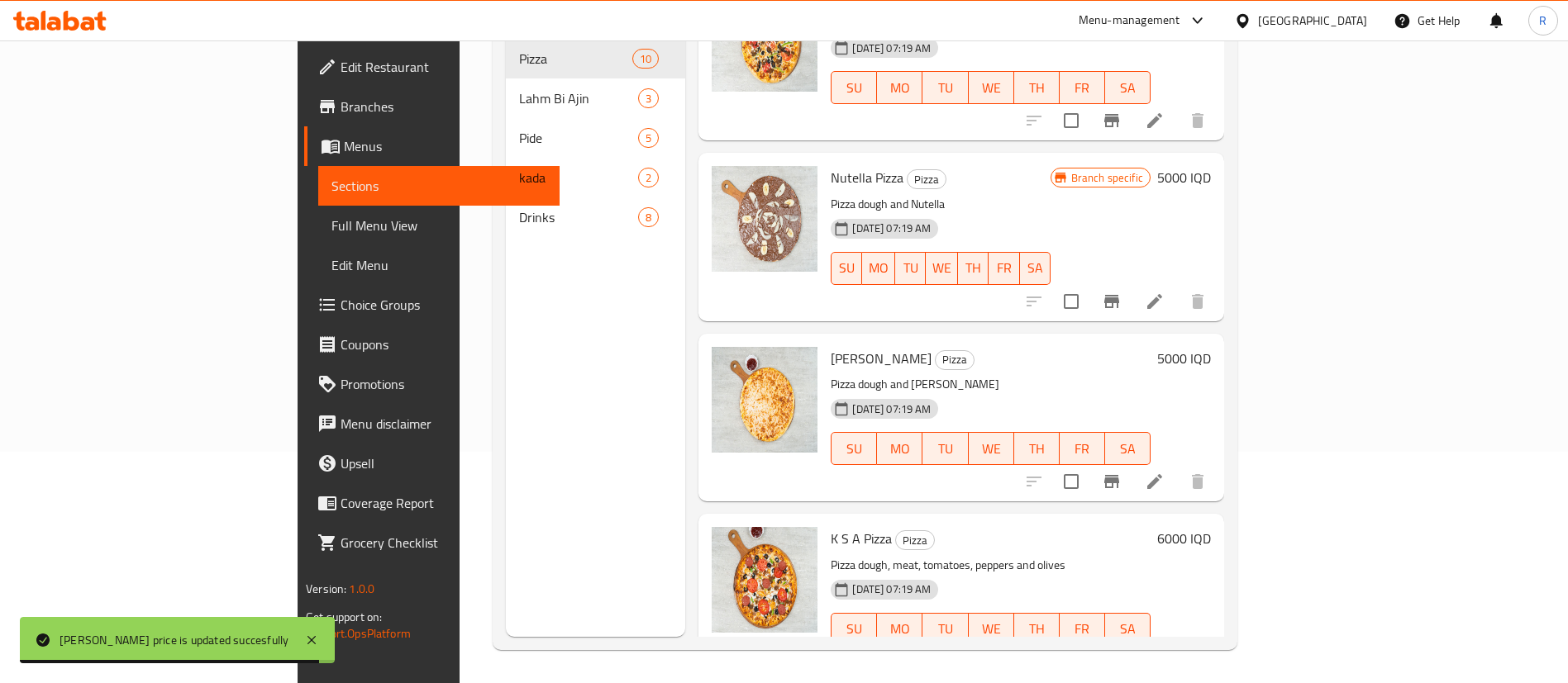
click at [1211, 527] on h6 "6000 IQD" at bounding box center [1184, 539] width 54 height 23
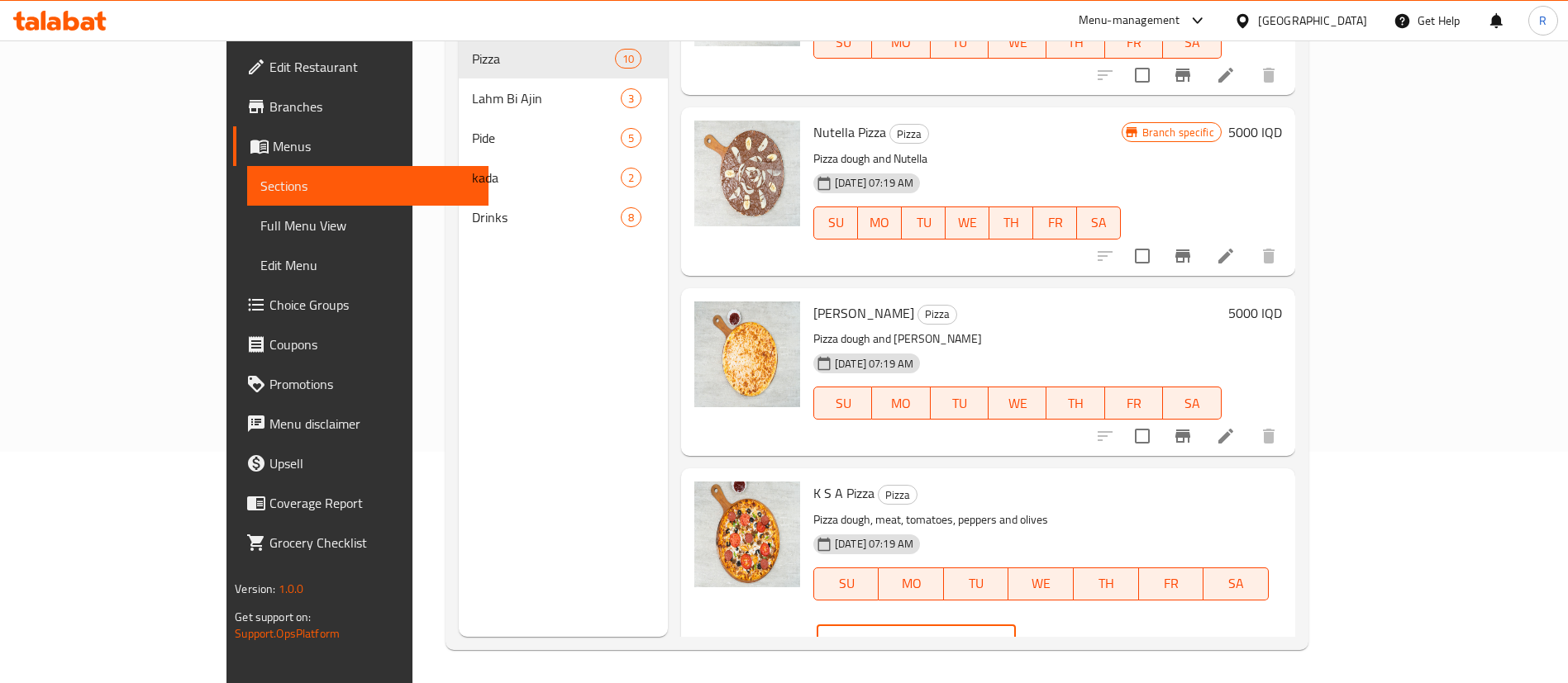
drag, startPoint x: 1277, startPoint y: 498, endPoint x: 1193, endPoint y: 525, distance: 88.2
click at [1193, 525] on div "K S A Pizza Pizza Pizza dough, meat, tomatoes, peppers and olives [DATE] 07:19 …" at bounding box center [1047, 570] width 482 height 191
type input "7000"
click at [1082, 633] on icon "ok" at bounding box center [1074, 641] width 17 height 17
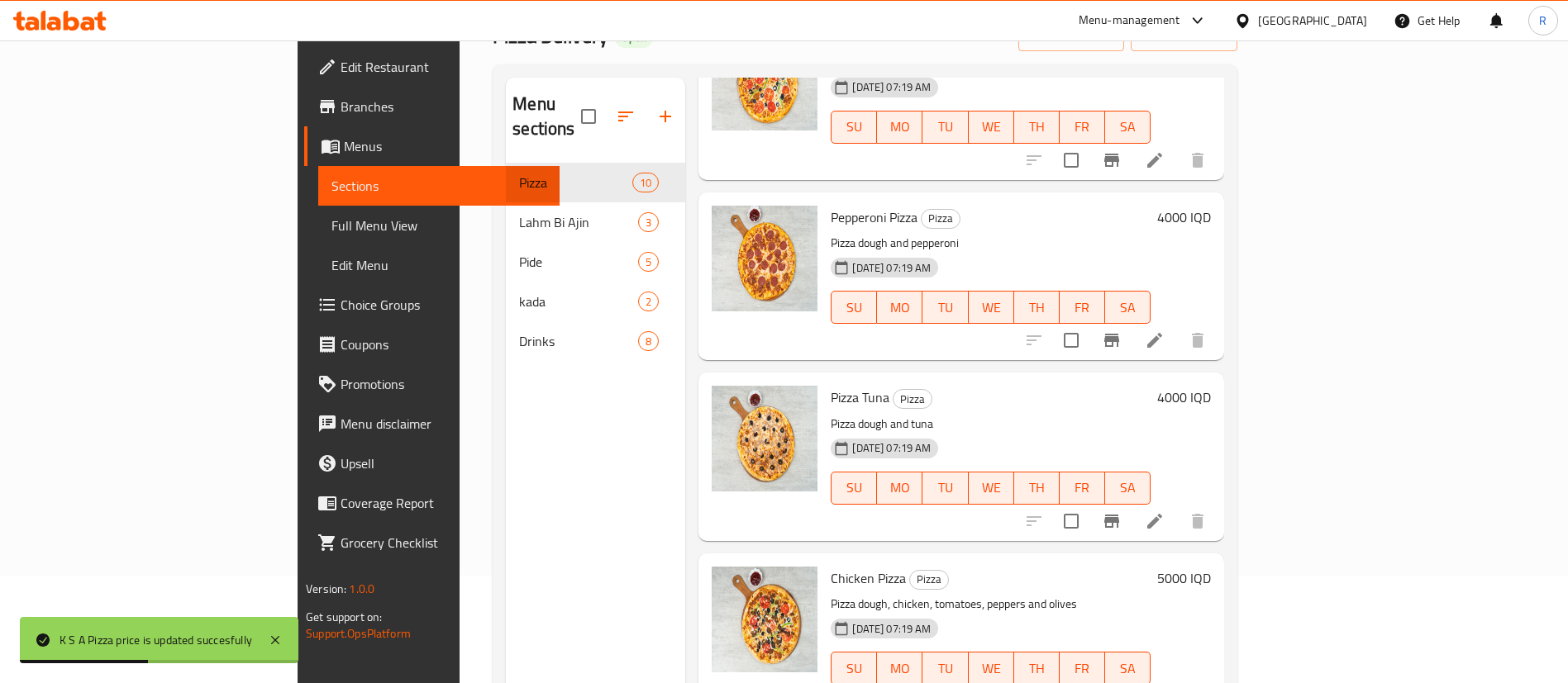
scroll to position [667, 0]
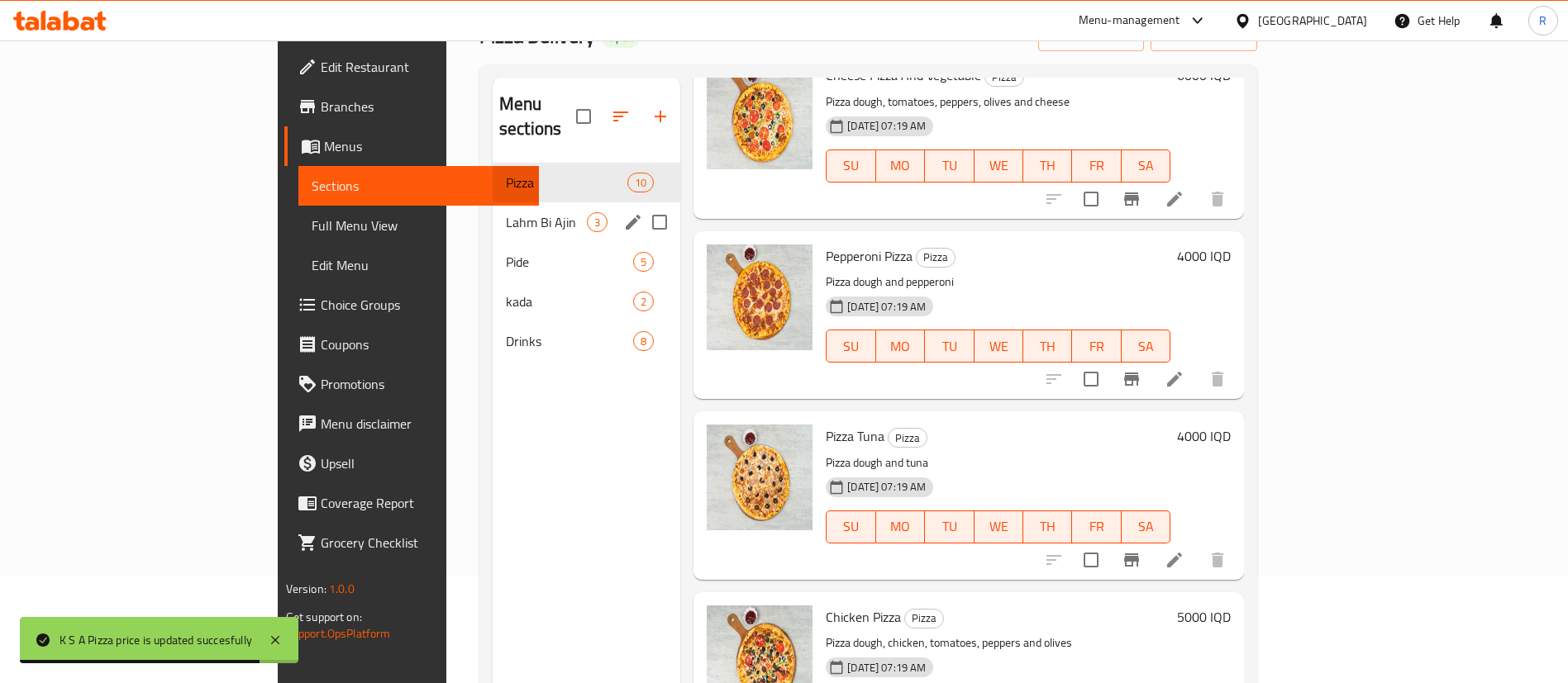
drag, startPoint x: 369, startPoint y: 202, endPoint x: 599, endPoint y: 314, distance: 255.8
click at [506, 212] on span "Lahm Bi Ajin" at bounding box center [546, 222] width 81 height 19
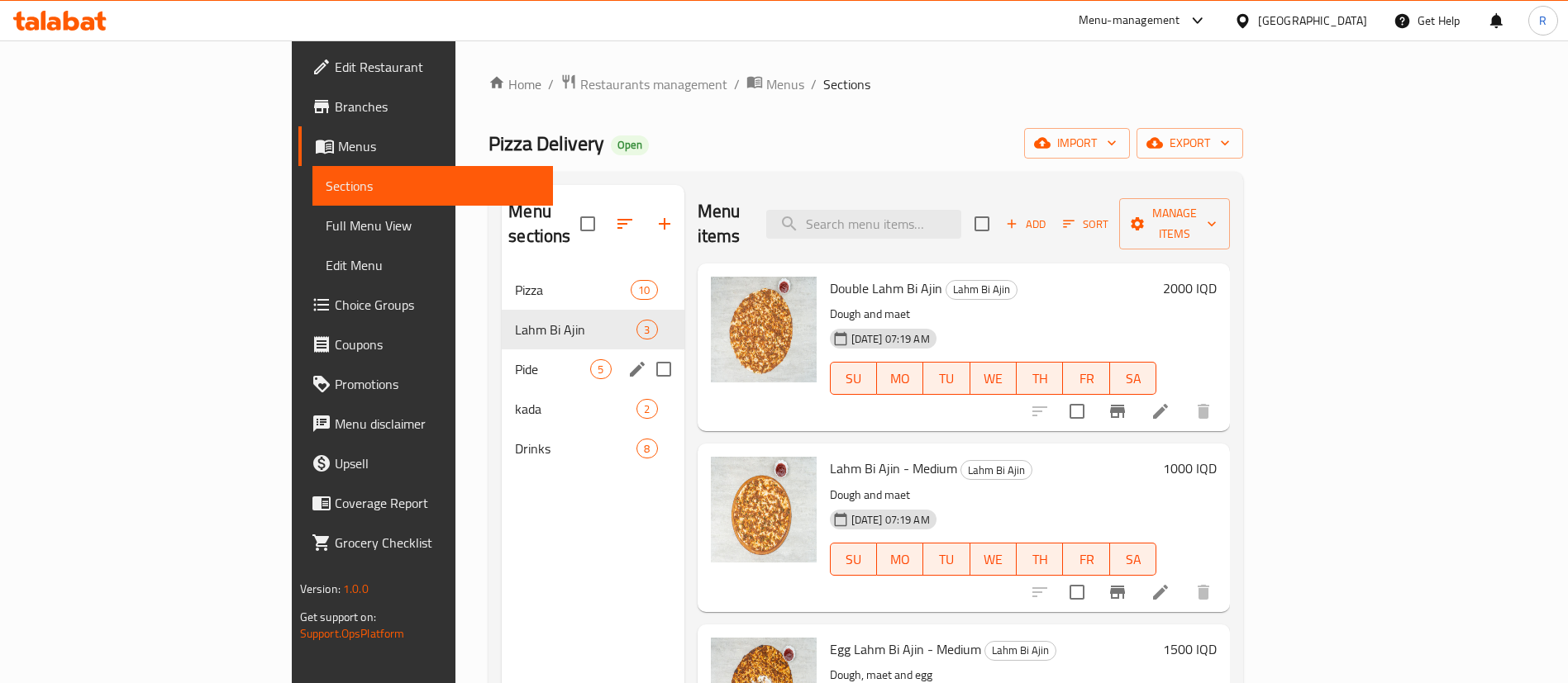
click at [502, 361] on div "Pide 5" at bounding box center [593, 369] width 182 height 40
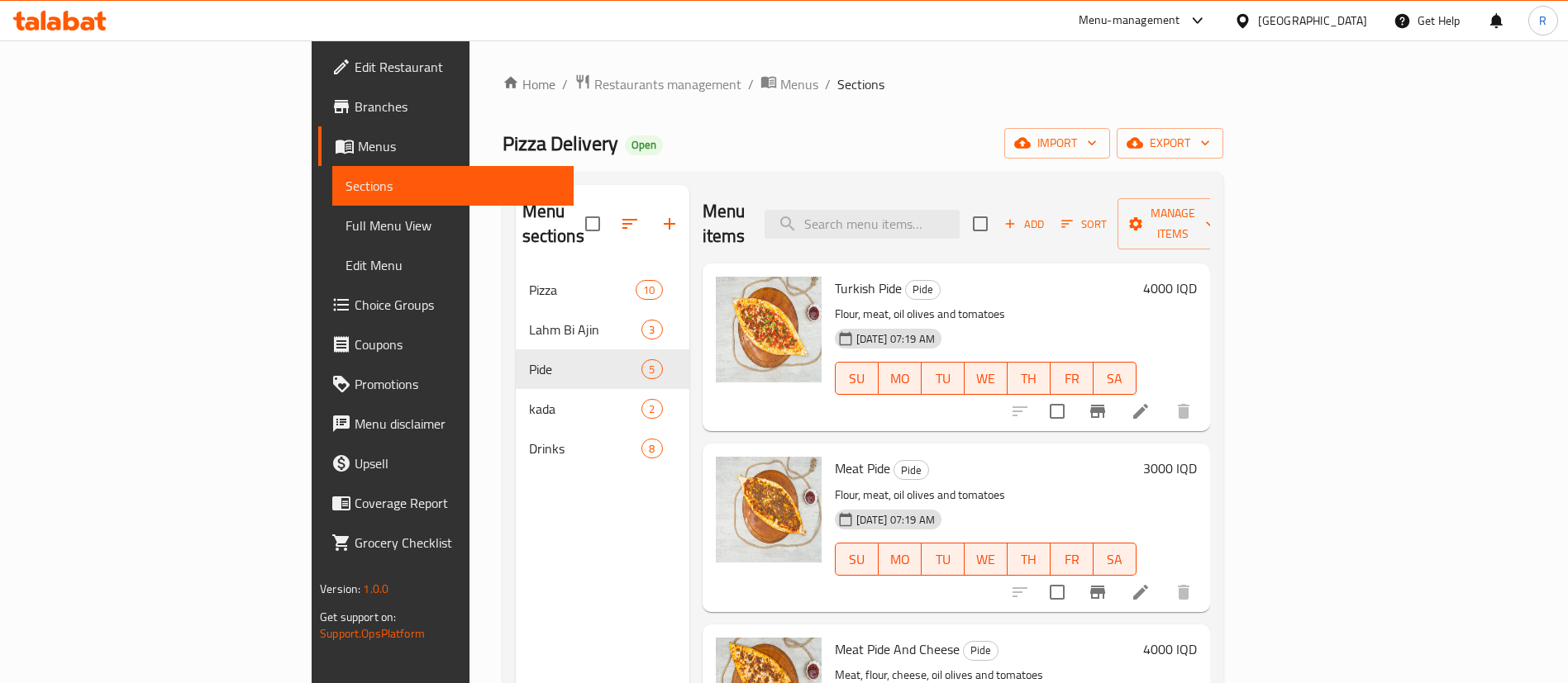
click at [1197, 277] on h6 "4000 IQD" at bounding box center [1170, 289] width 54 height 23
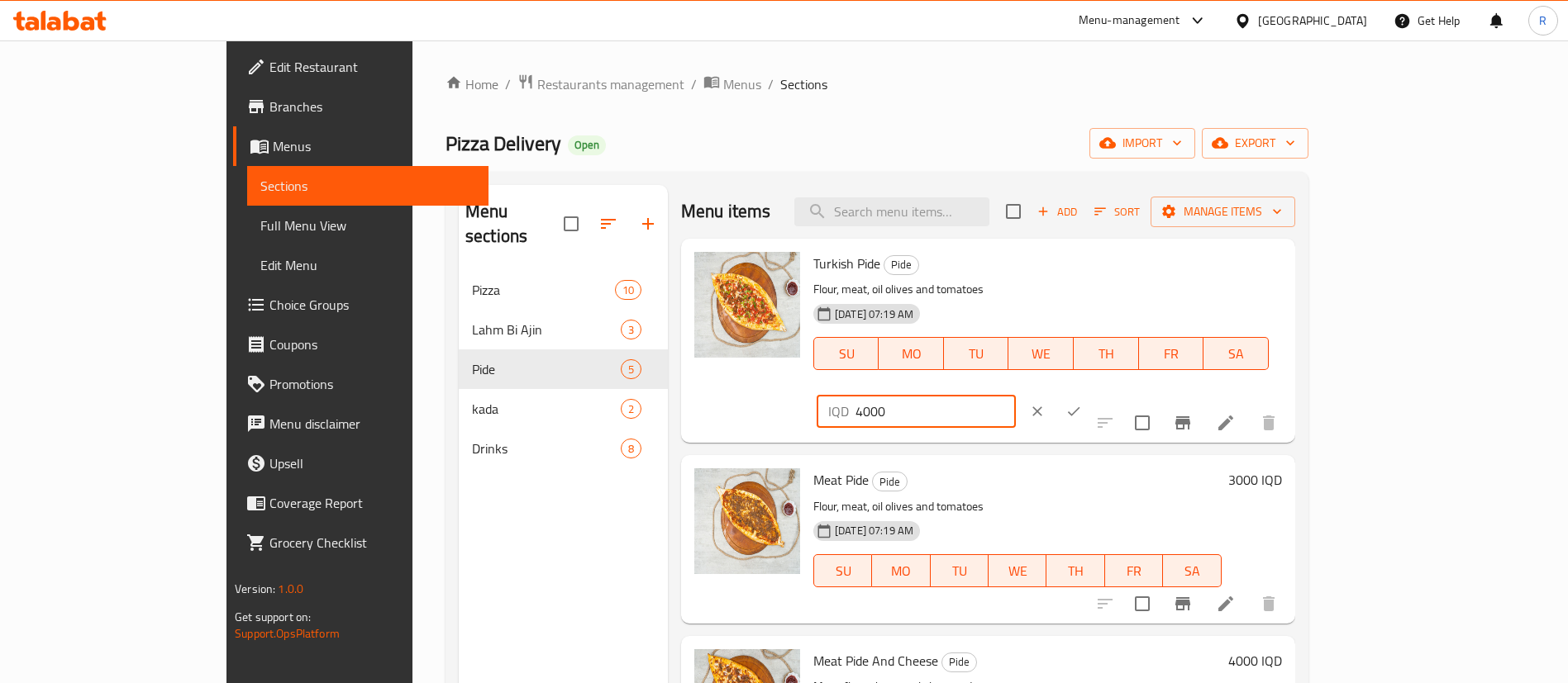
drag, startPoint x: 1271, startPoint y: 268, endPoint x: 1248, endPoint y: 277, distance: 24.7
click at [1016, 395] on div "IQD 4000 ​" at bounding box center [916, 412] width 200 height 33
type input "5000"
click at [1082, 403] on icon "ok" at bounding box center [1074, 411] width 17 height 17
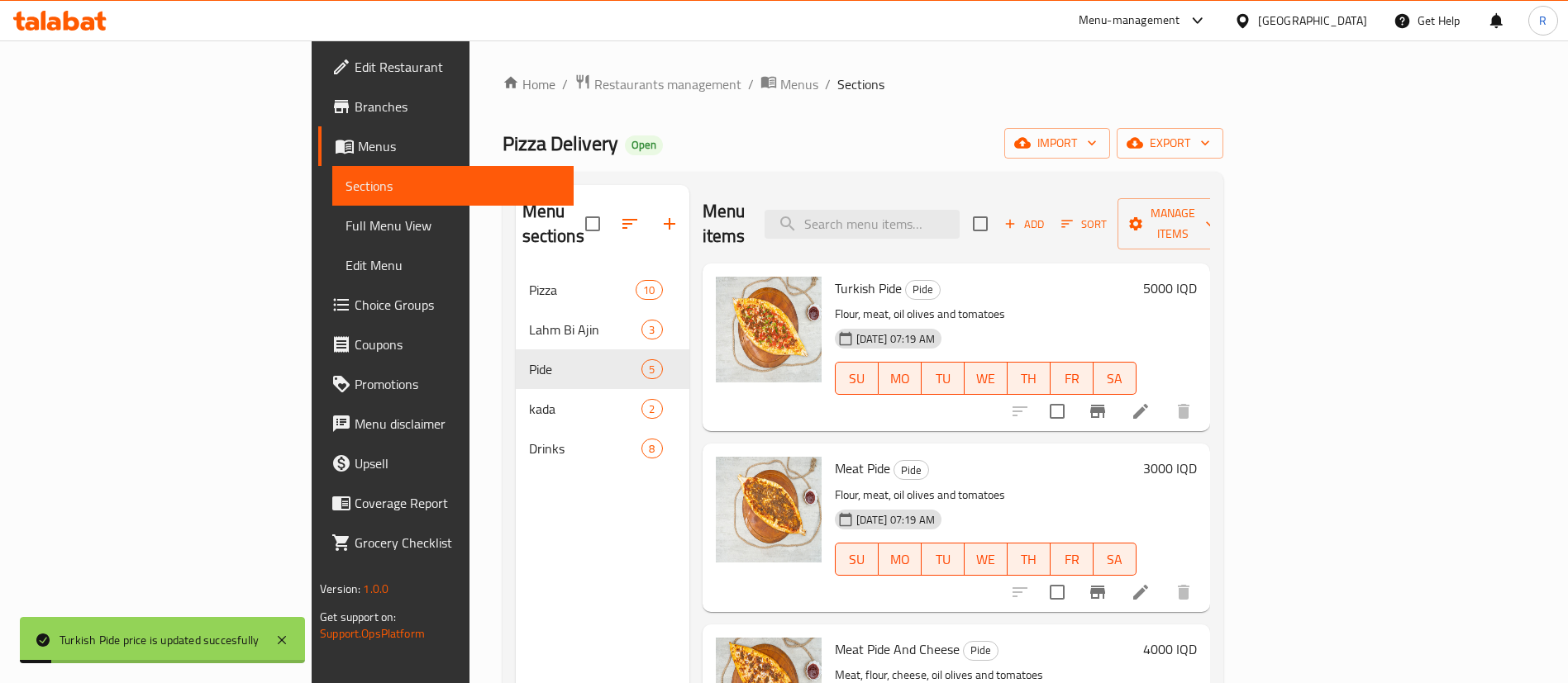
click at [1197, 457] on h6 "3000 IQD" at bounding box center [1170, 469] width 54 height 23
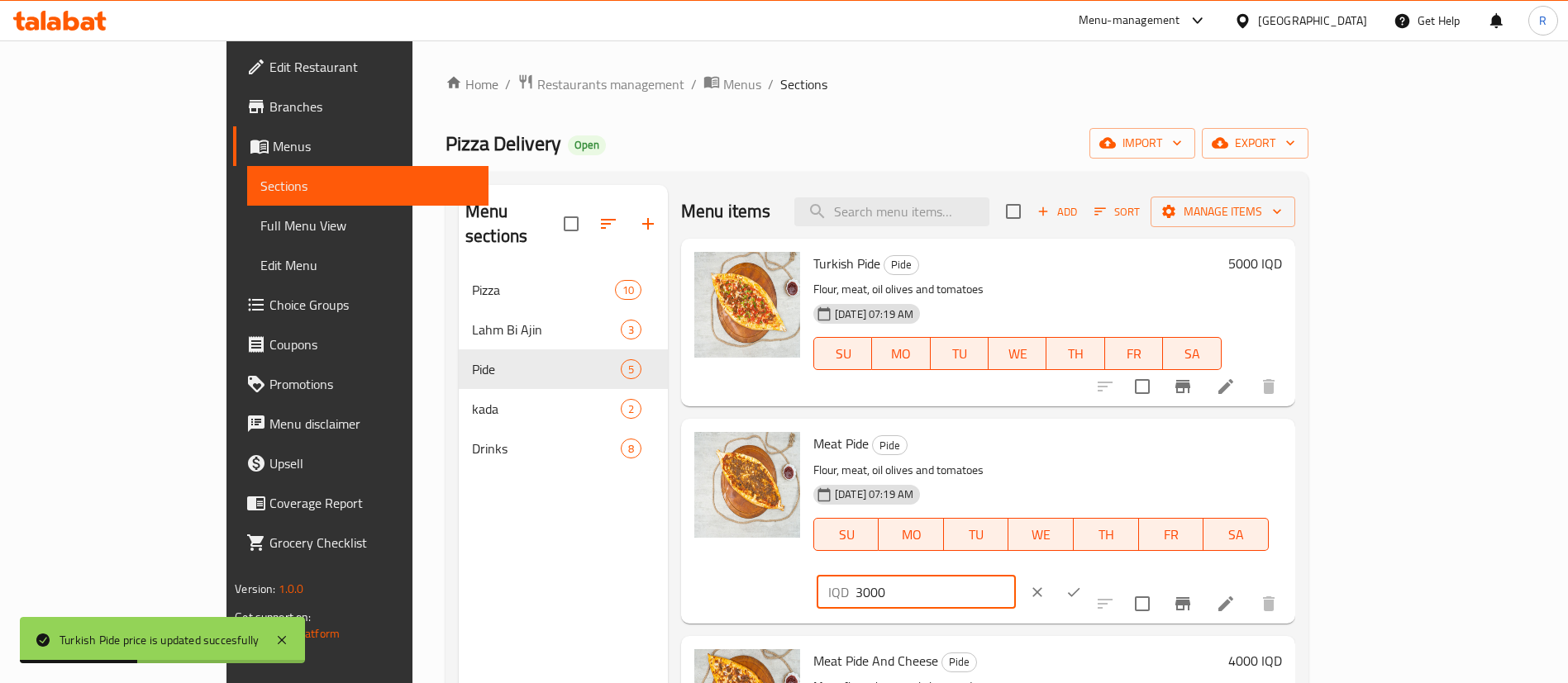
click at [1016, 576] on div "IQD 3000 ​" at bounding box center [916, 593] width 200 height 33
type input "4000"
click at [1082, 585] on icon "ok" at bounding box center [1074, 593] width 17 height 17
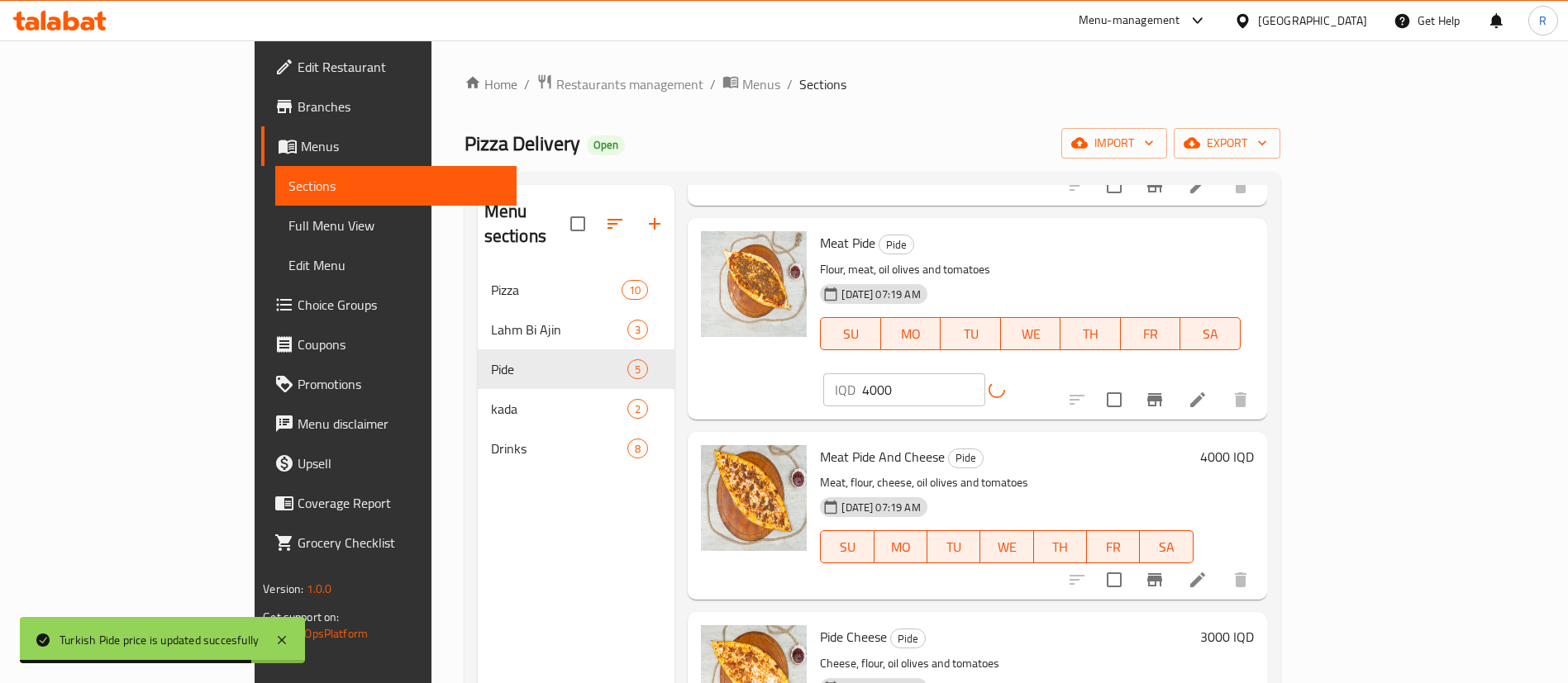
scroll to position [248, 0]
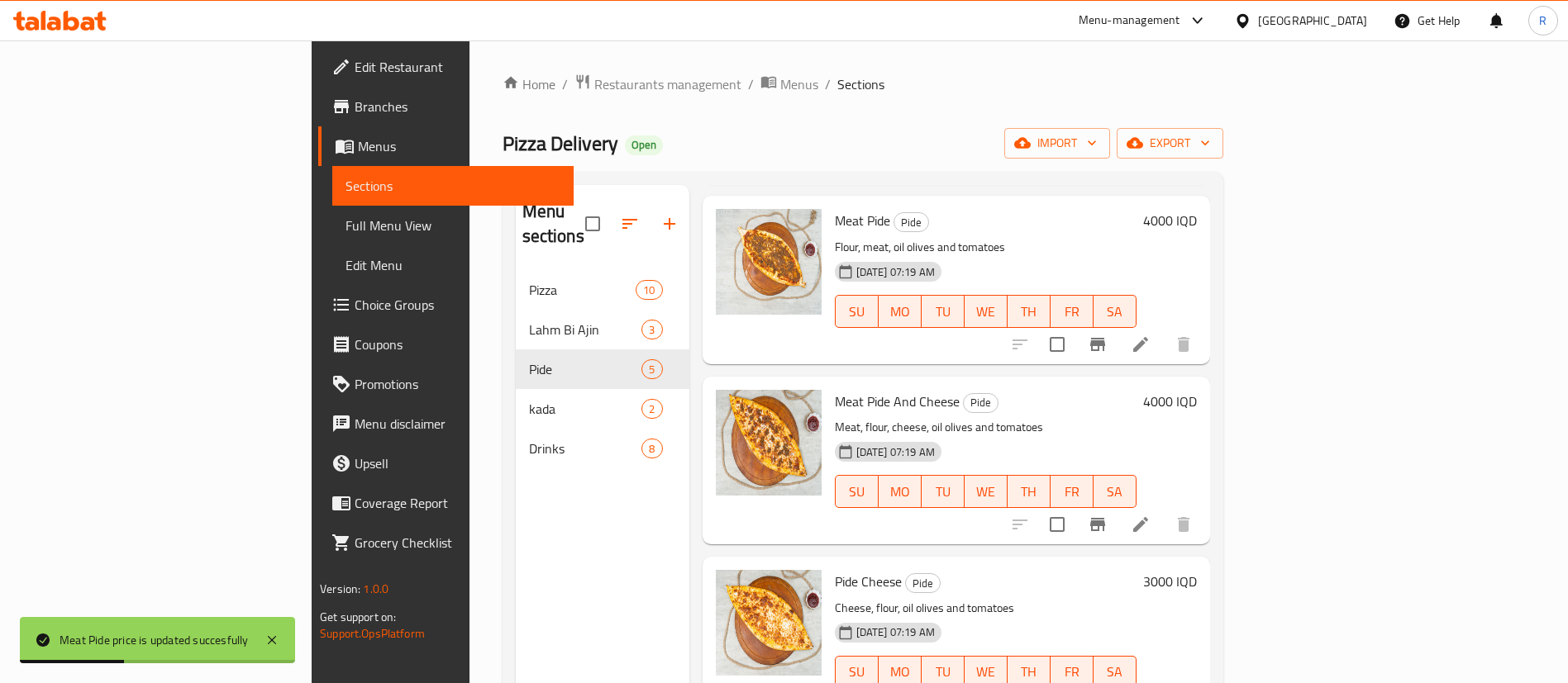
click at [1197, 390] on h6 "4000 IQD" at bounding box center [1170, 402] width 54 height 23
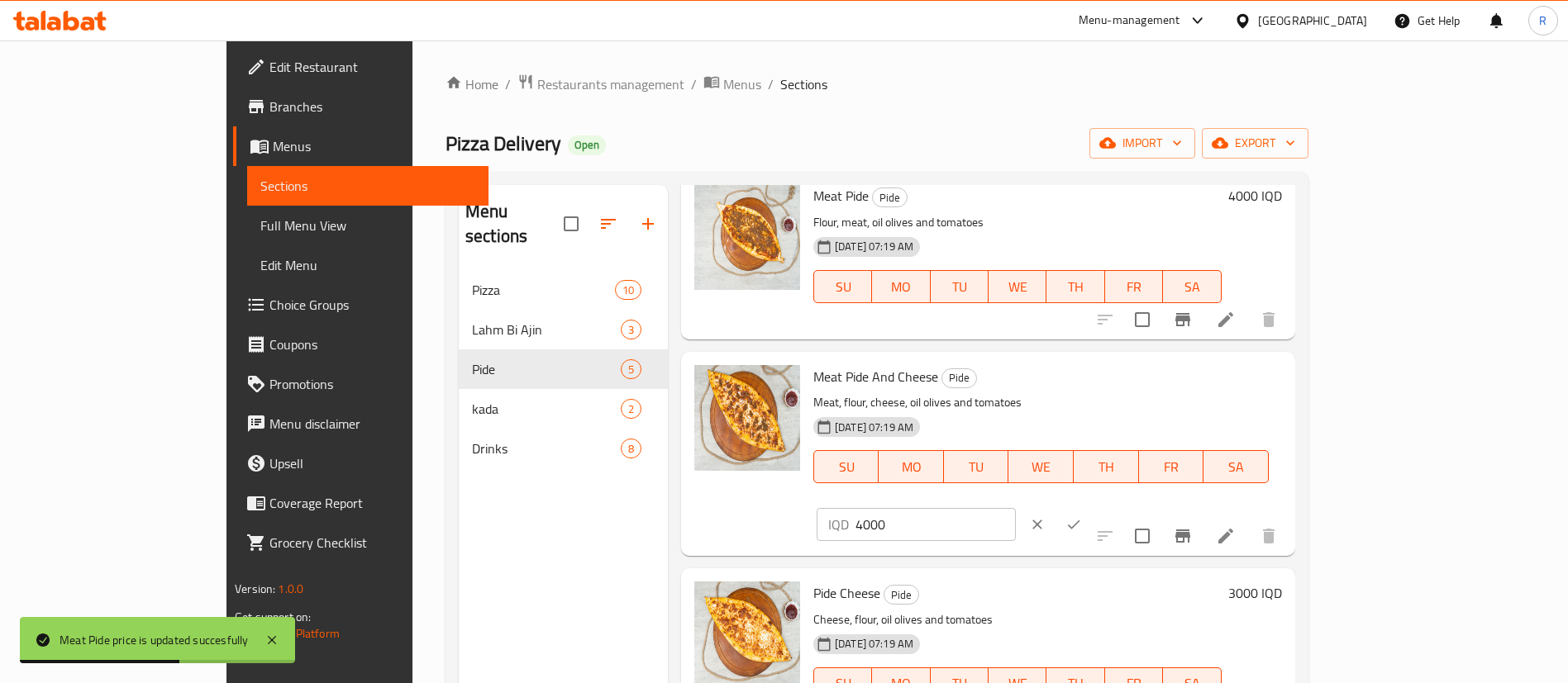
drag, startPoint x: 1273, startPoint y: 382, endPoint x: 1261, endPoint y: 387, distance: 13.0
click at [1016, 508] on div "IQD 4000 ​" at bounding box center [916, 524] width 200 height 33
type input "5000"
click at [1082, 517] on icon "ok" at bounding box center [1074, 524] width 17 height 17
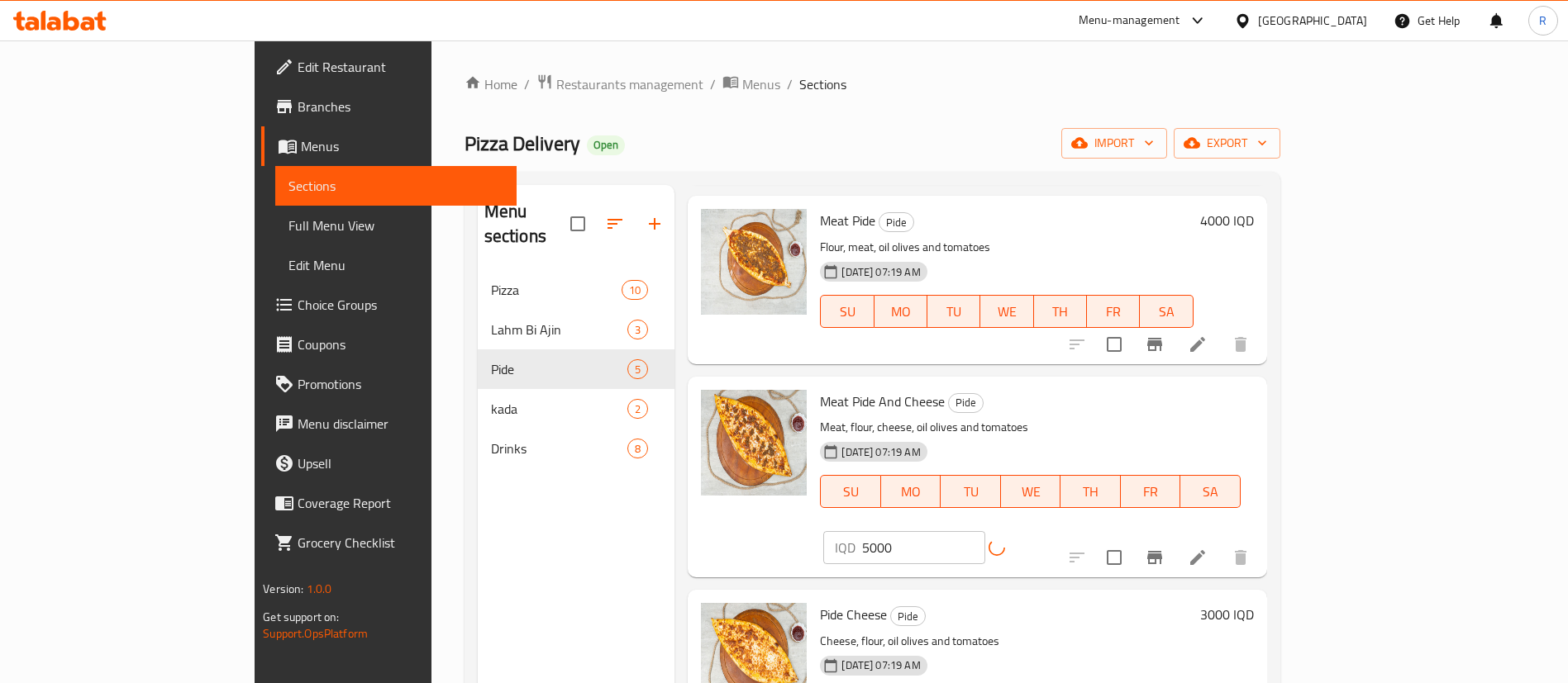
click at [1255, 603] on h6 "3000 IQD" at bounding box center [1226, 615] width 54 height 23
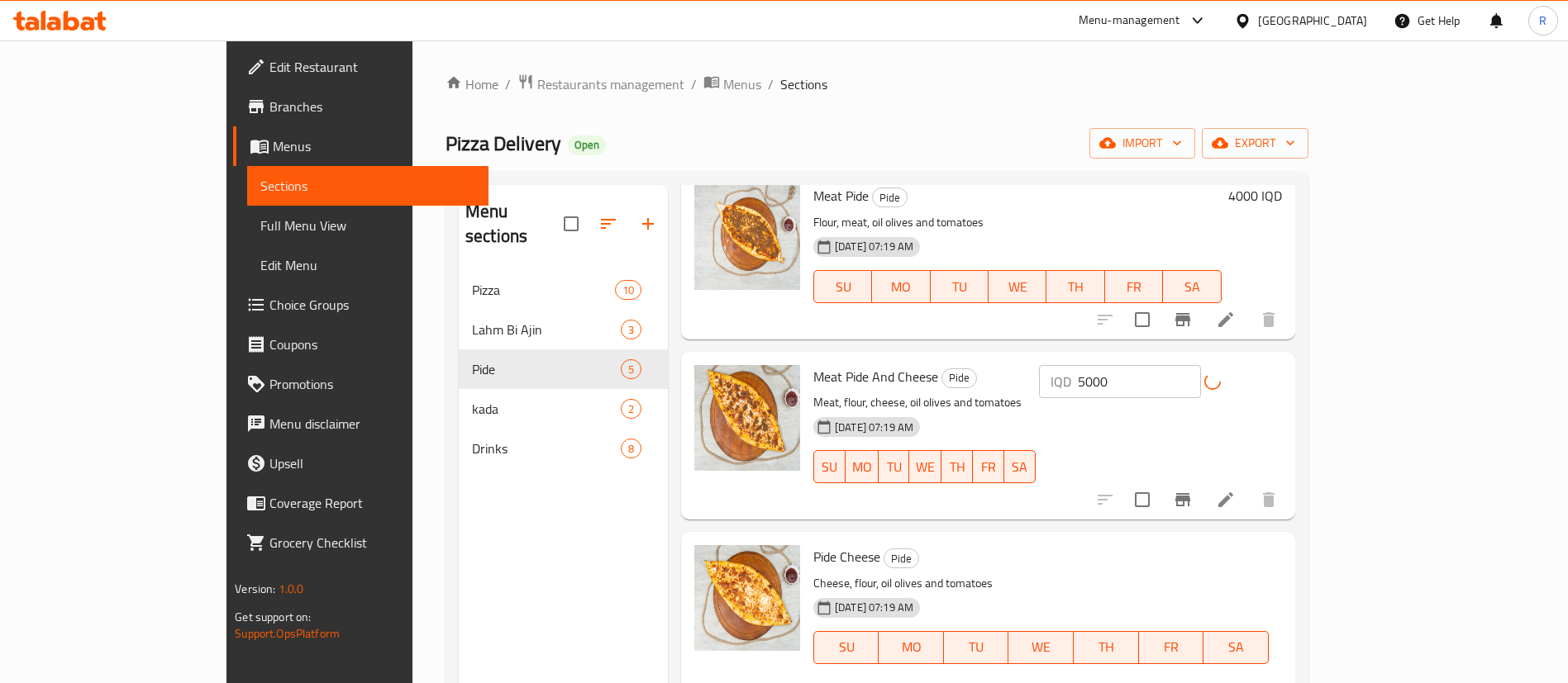
drag, startPoint x: 1274, startPoint y: 569, endPoint x: 1166, endPoint y: 578, distance: 108.4
click at [1166, 578] on div "Pide Cheese Pide Cheese, flour, oil olives and tomatoes [DATE] 07:19 AM SU MO T…" at bounding box center [1047, 634] width 482 height 191
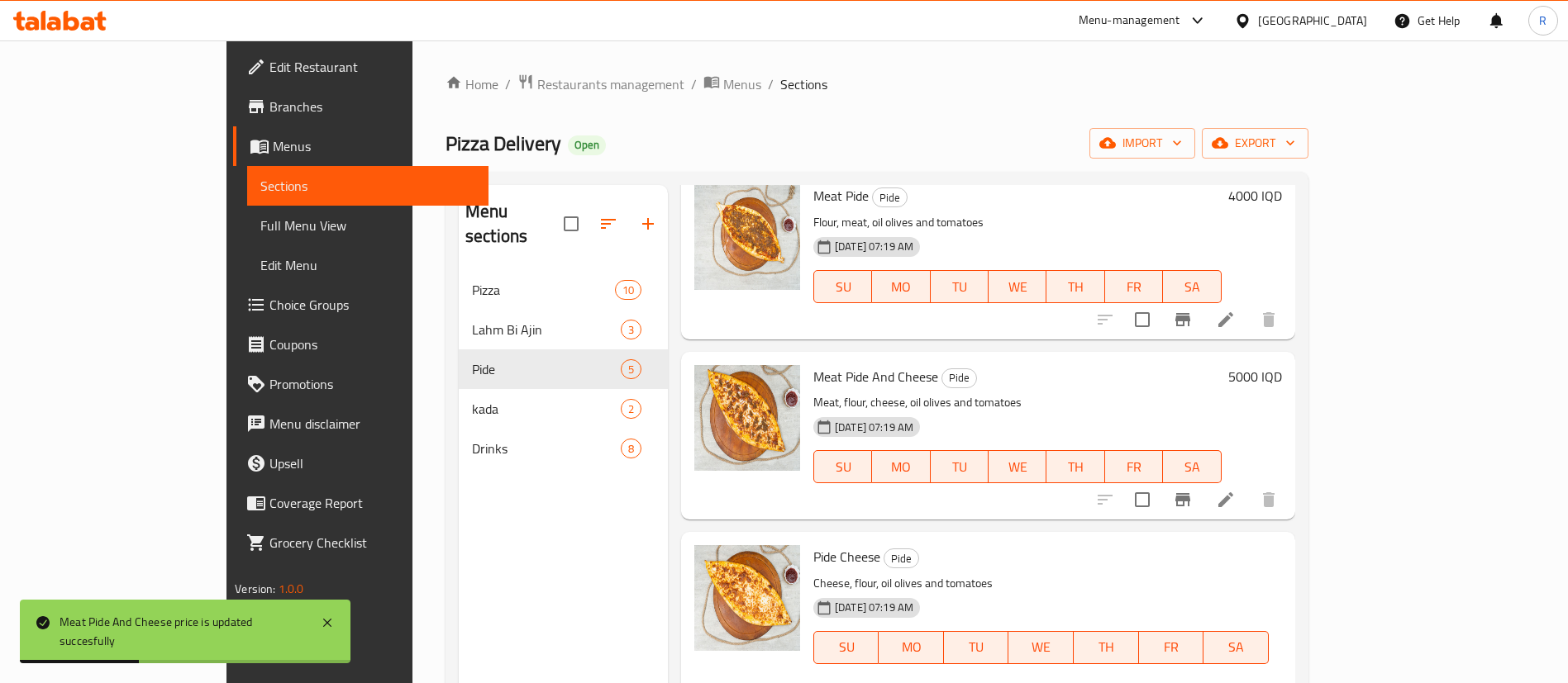
type input "4000"
drag, startPoint x: 1456, startPoint y: 562, endPoint x: 1441, endPoint y: 562, distance: 15.0
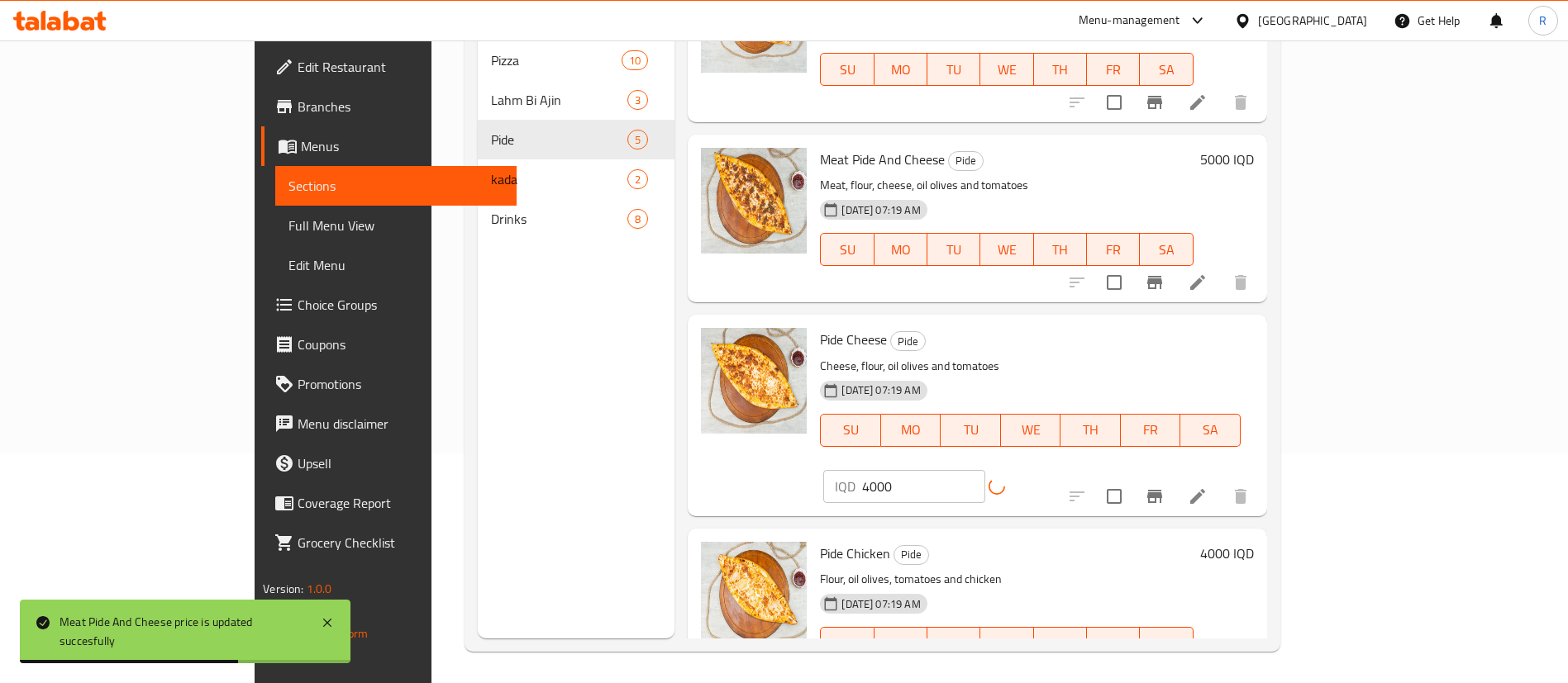
scroll to position [232, 0]
click at [1255, 540] on h6 "4000 IQD" at bounding box center [1226, 552] width 54 height 23
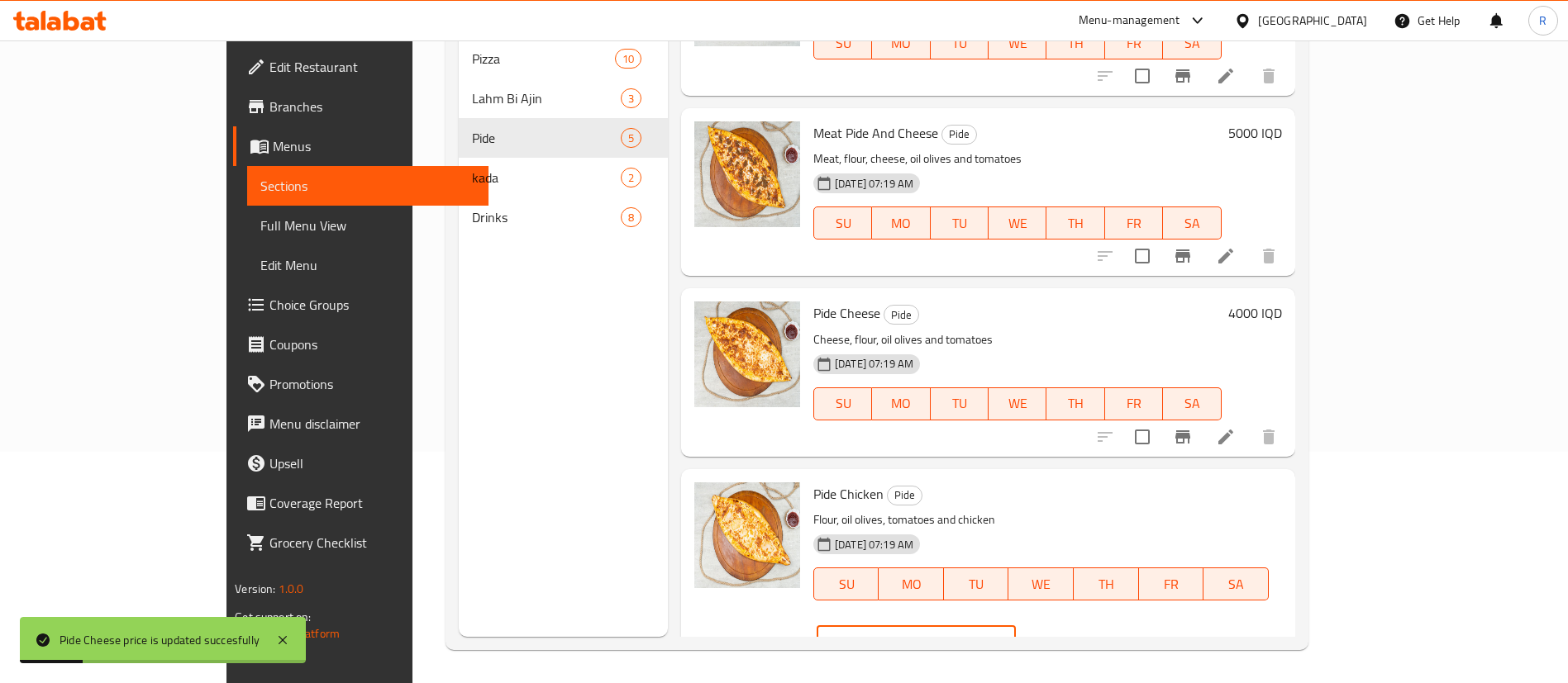
drag, startPoint x: 1274, startPoint y: 499, endPoint x: 1241, endPoint y: 508, distance: 34.2
click at [1016, 626] on div "IQD 4000 ​" at bounding box center [916, 642] width 200 height 33
type input "5000"
drag, startPoint x: 1459, startPoint y: 500, endPoint x: 1199, endPoint y: 530, distance: 261.7
click at [1082, 633] on icon "ok" at bounding box center [1074, 641] width 17 height 17
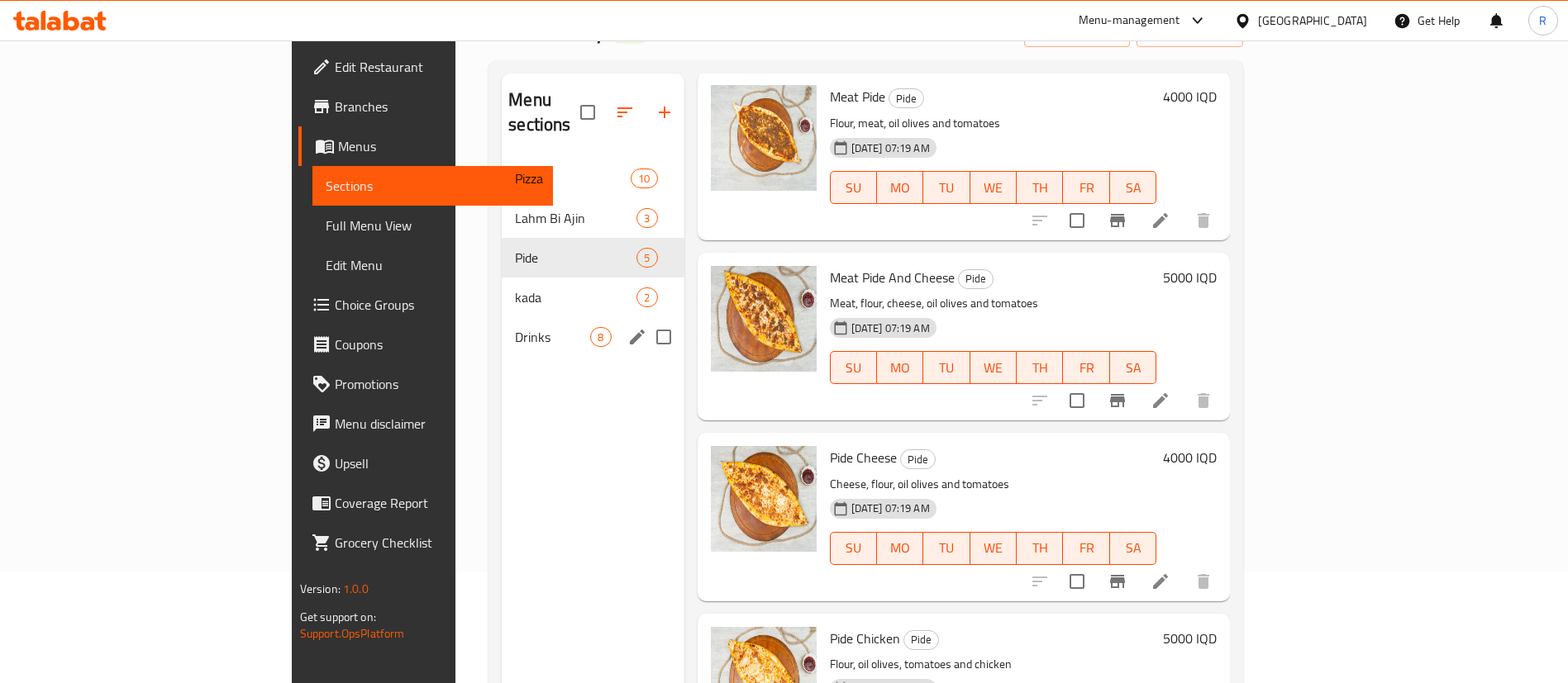
scroll to position [0, 0]
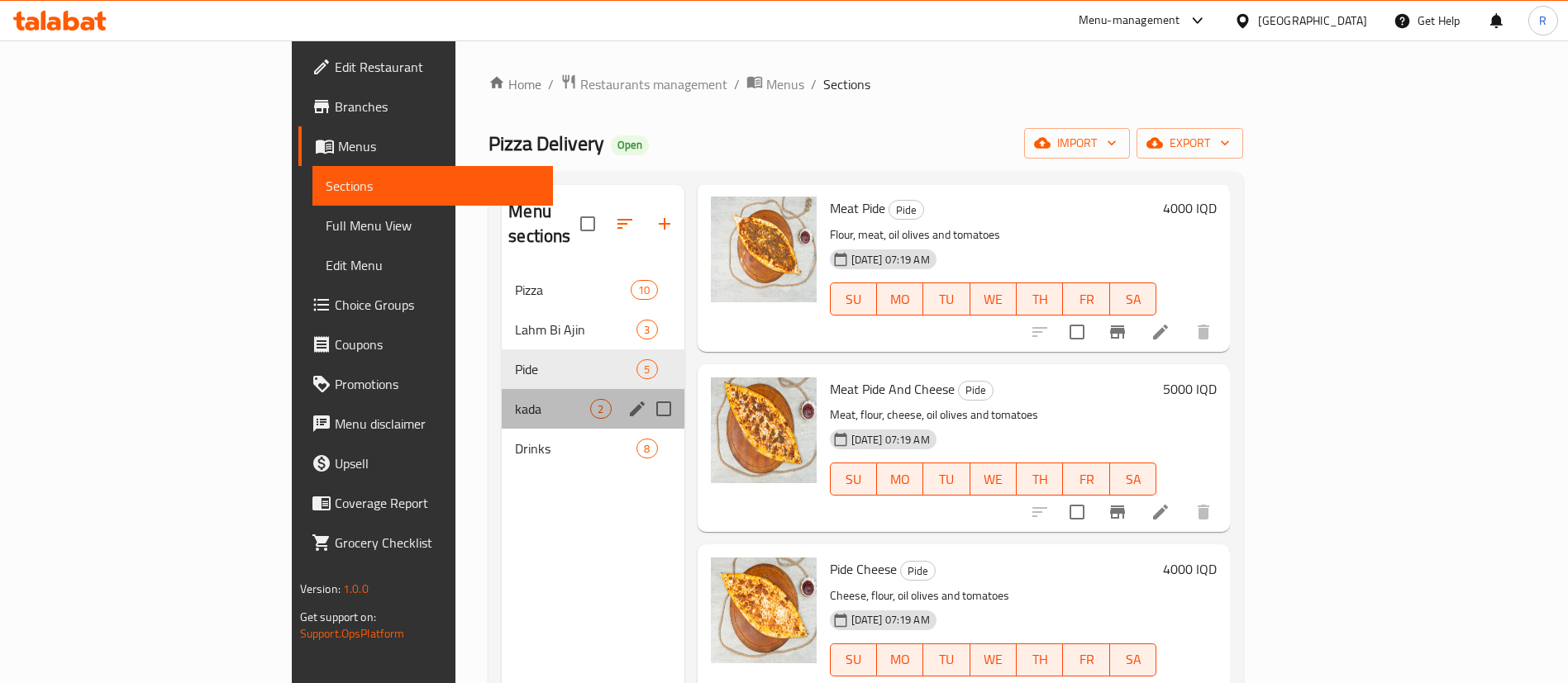
click at [502, 396] on div "kada 2" at bounding box center [593, 409] width 182 height 40
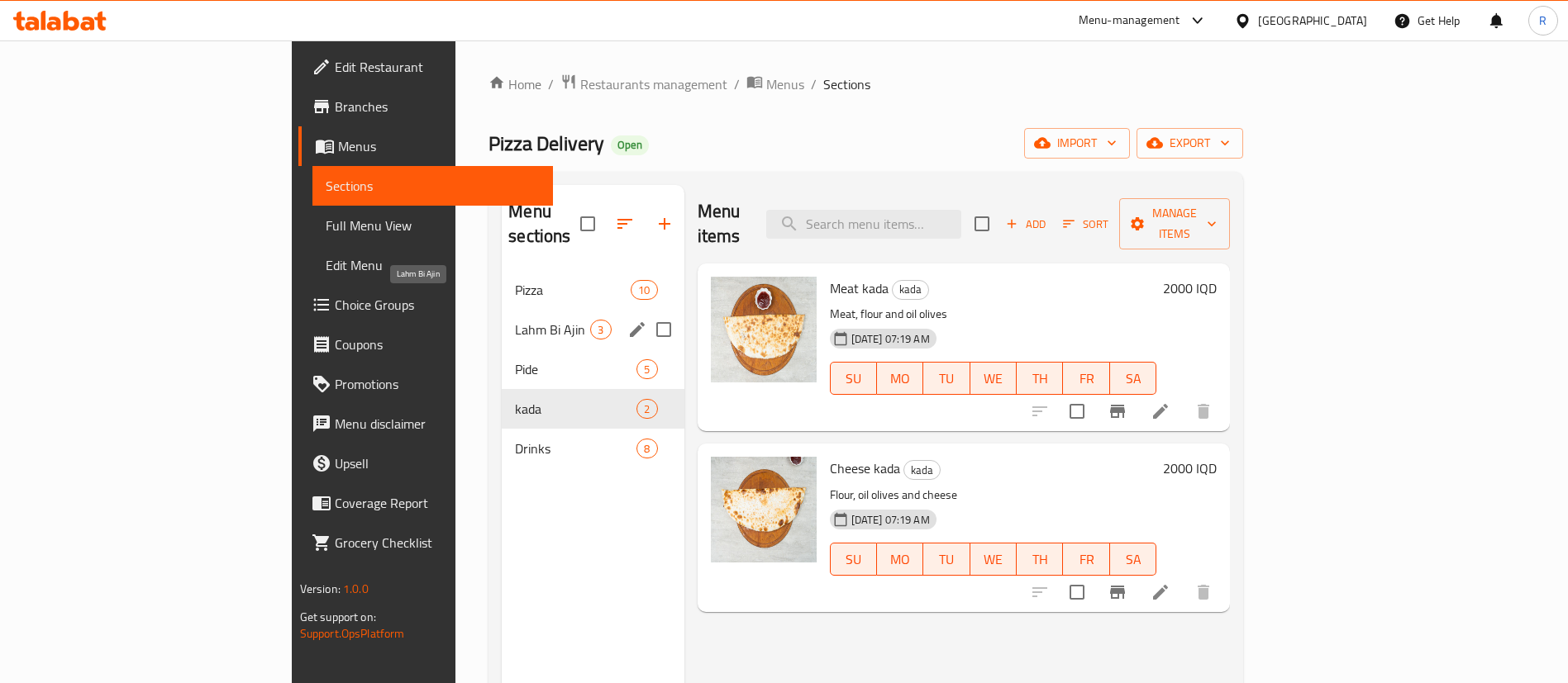
drag, startPoint x: 387, startPoint y: 306, endPoint x: 453, endPoint y: 302, distance: 66.1
click at [515, 320] on span "Lahm Bi Ajin" at bounding box center [552, 330] width 75 height 19
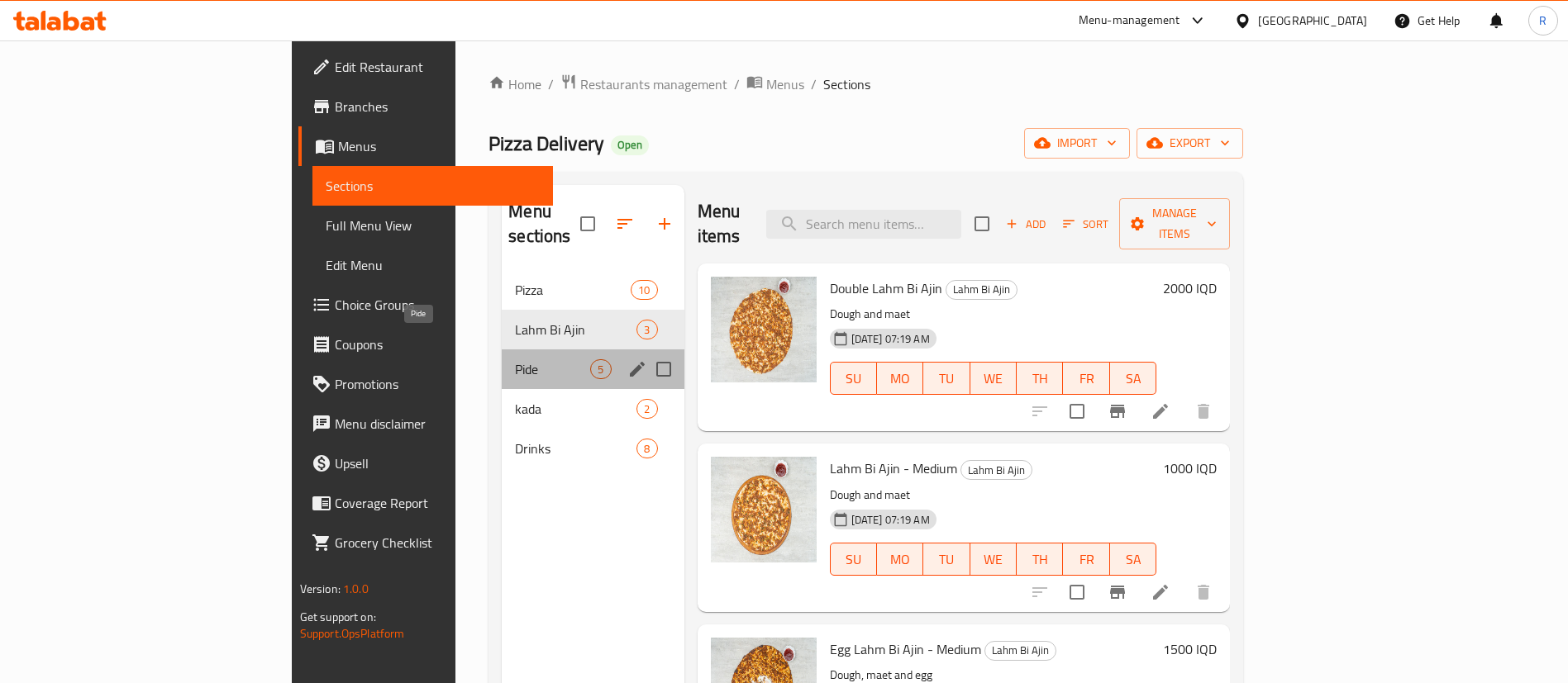
click at [515, 359] on span "Pide" at bounding box center [552, 369] width 75 height 19
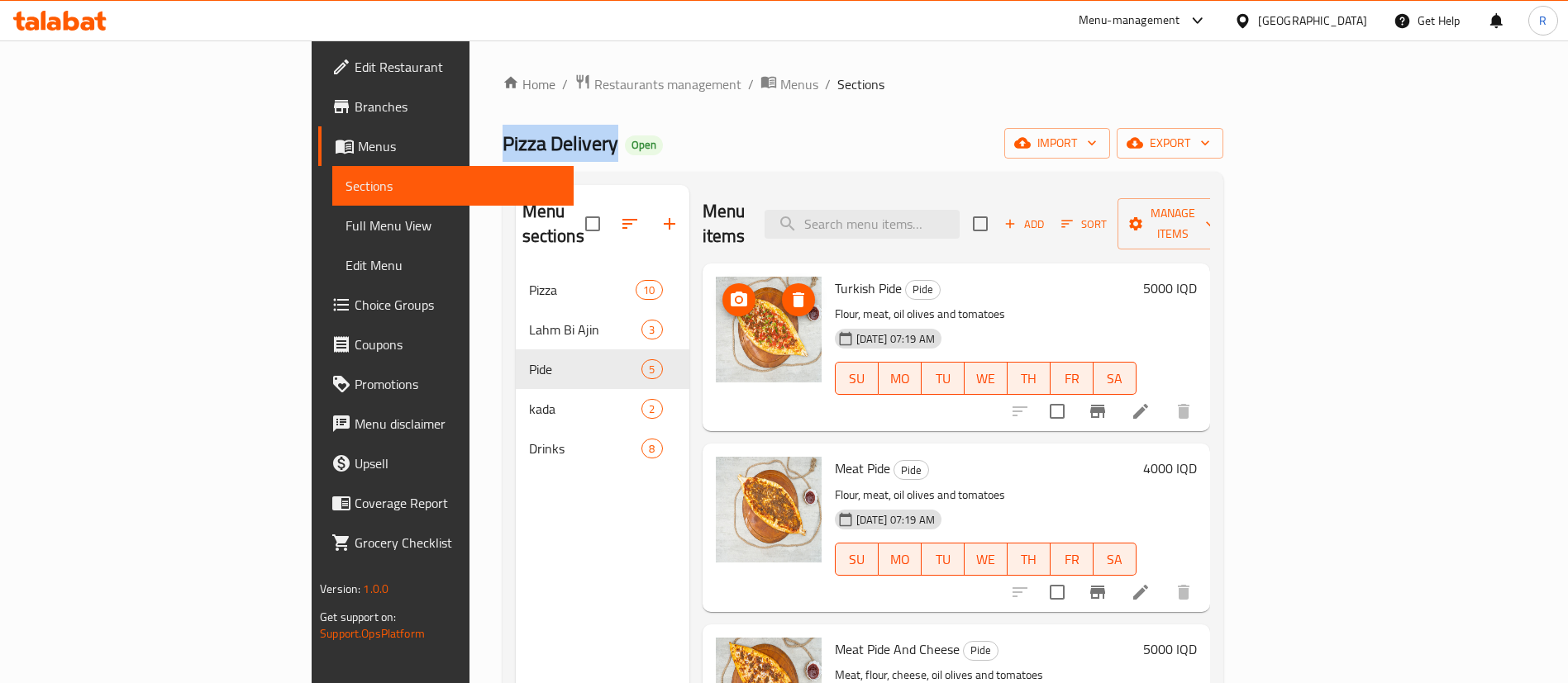
drag, startPoint x: 411, startPoint y: 145, endPoint x: 320, endPoint y: 131, distance: 92.1
click at [469, 149] on div "Home / Restaurants management / Menus / Sections Pizza Delivery Open import exp…" at bounding box center [862, 478] width 787 height 875
copy span "Pizza Delivery"
